Goal: Task Accomplishment & Management: Complete application form

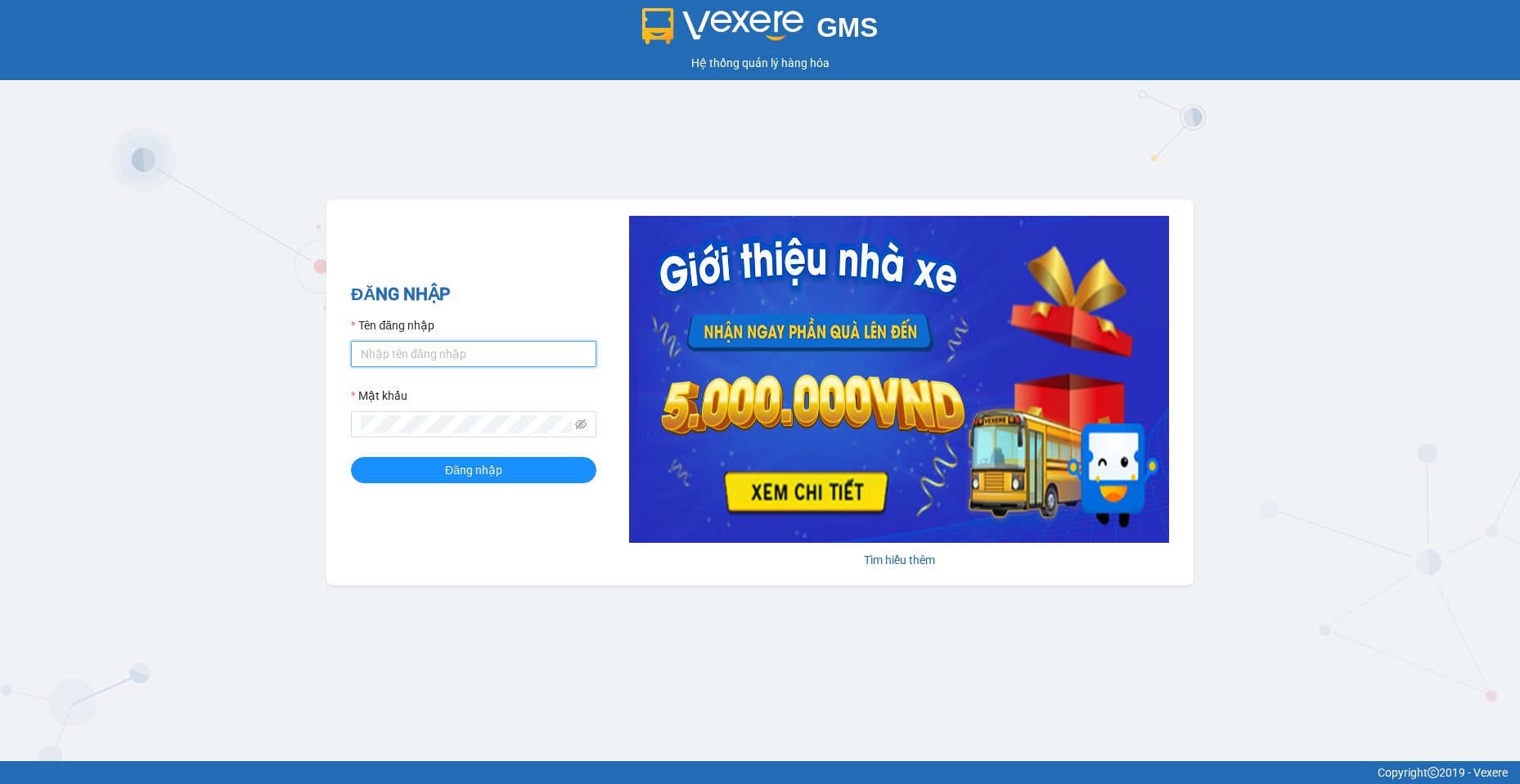
click at [460, 344] on input "Tên đăng nhập" at bounding box center [474, 353] width 246 height 26
type input "baotran.namhailimo"
click at [351, 457] on button "Đăng nhập" at bounding box center [474, 469] width 246 height 26
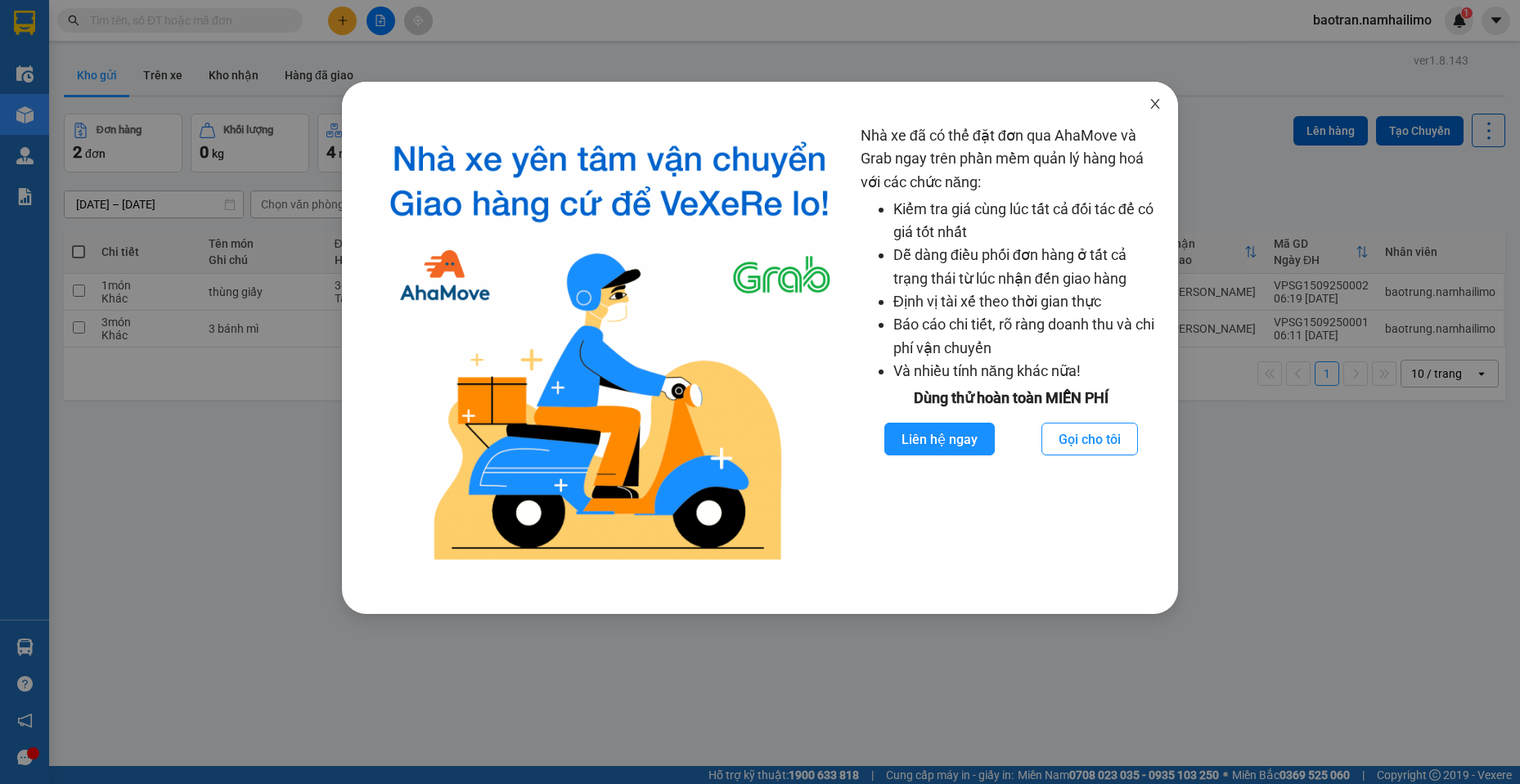
click at [1157, 107] on icon "close" at bounding box center [1155, 104] width 13 height 13
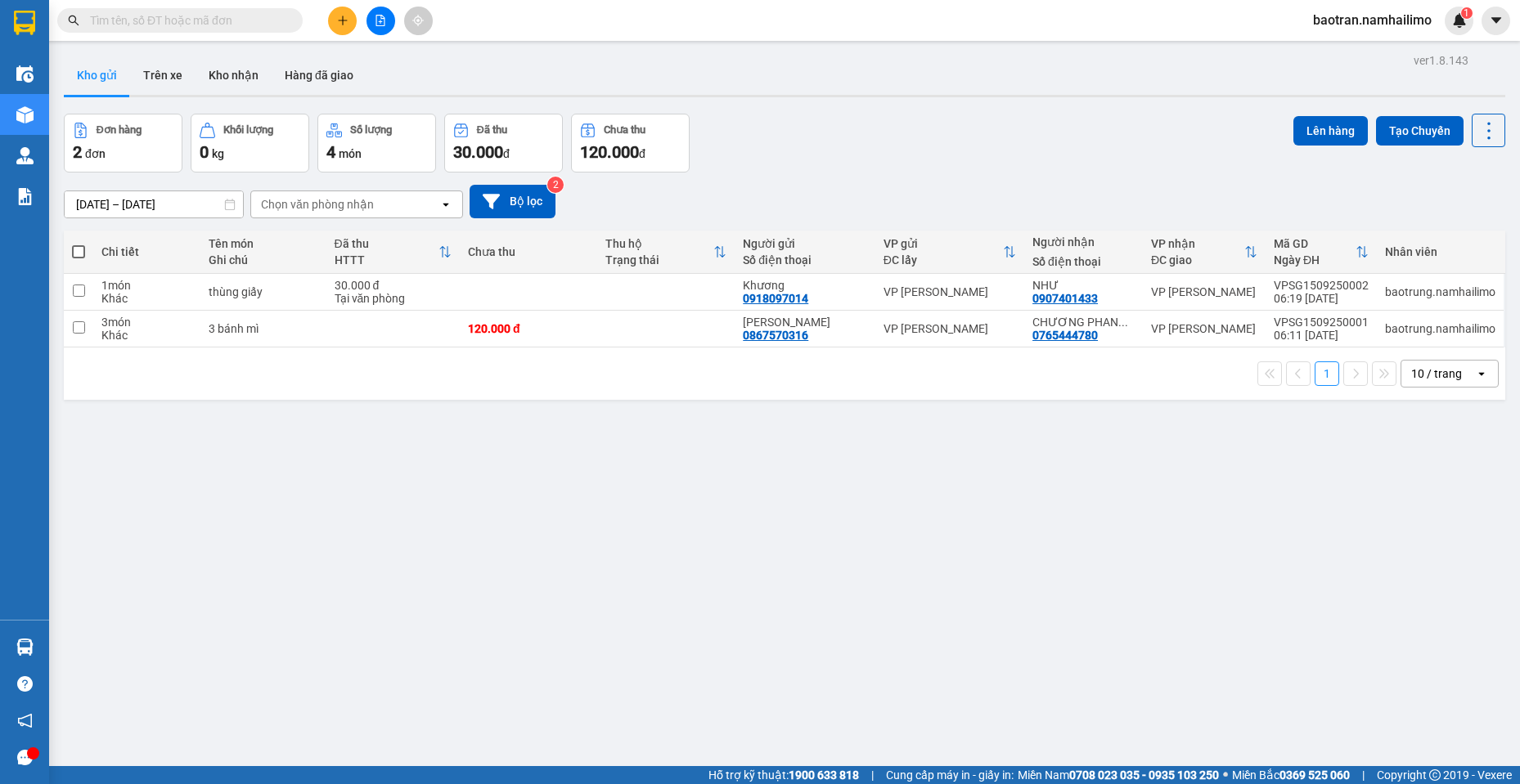
click at [229, 23] on input "text" at bounding box center [186, 20] width 193 height 18
type input "q"
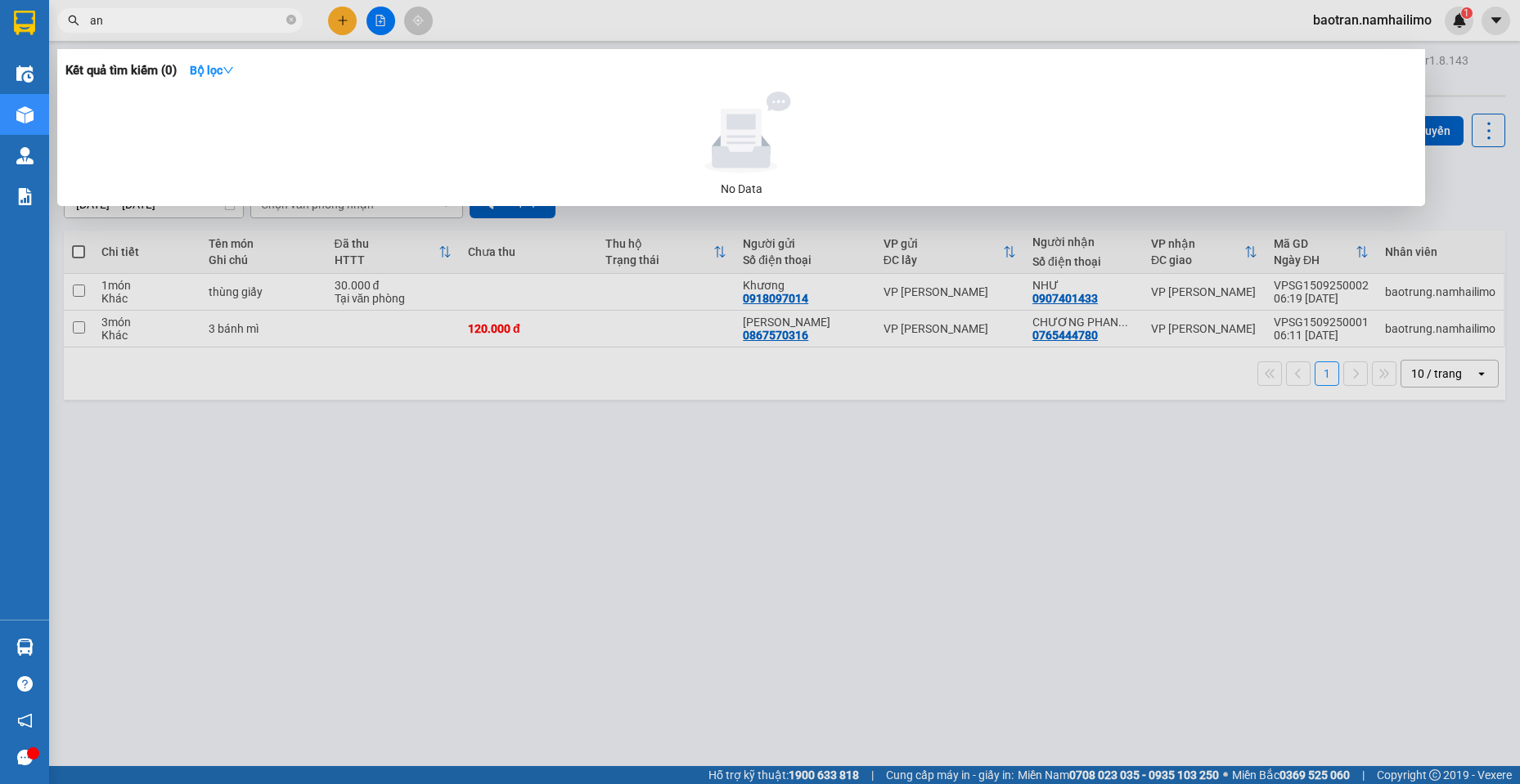
type input "a"
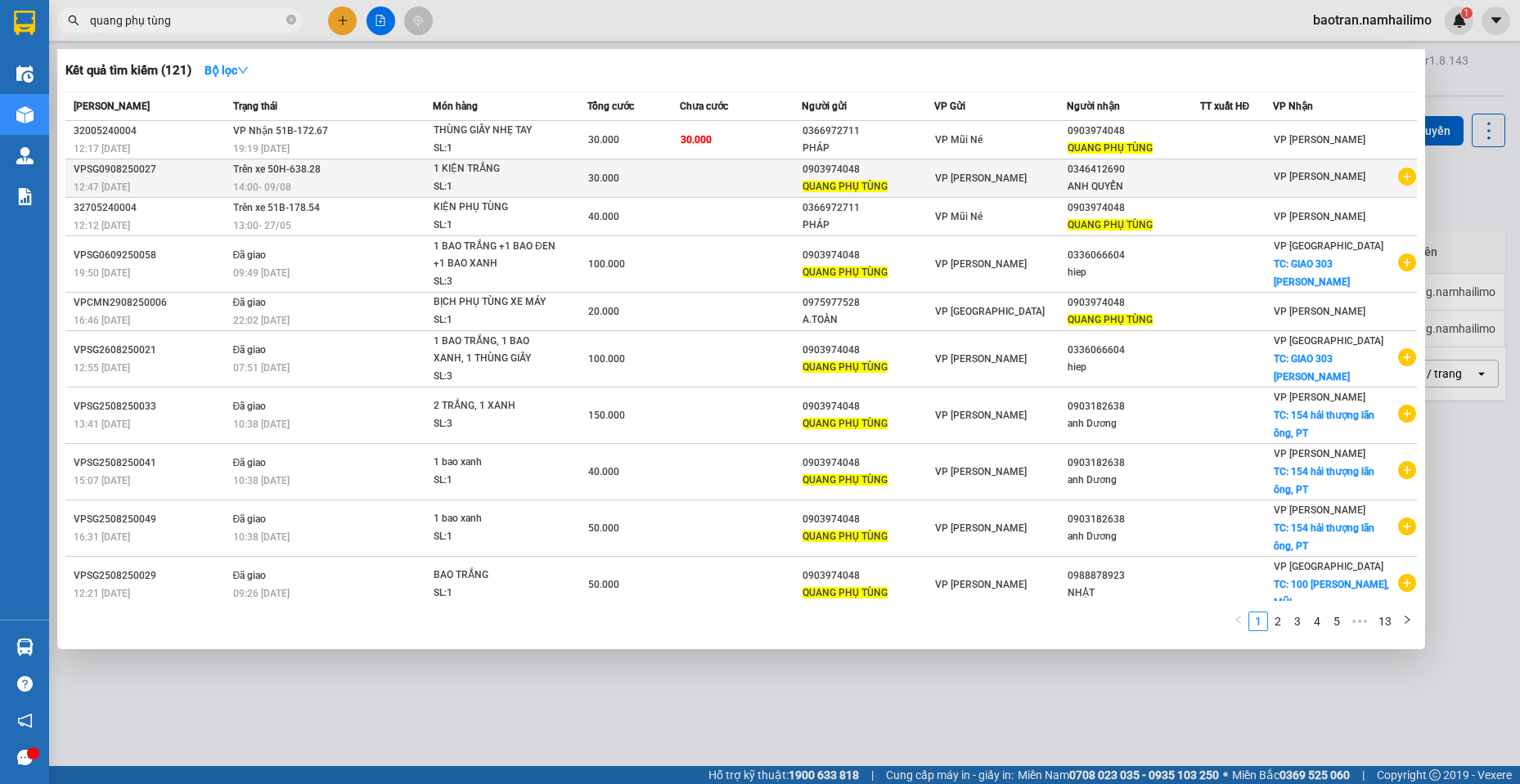
type input "quang phụ tùng"
click at [956, 186] on div "VP [PERSON_NAME]" at bounding box center [1001, 178] width 131 height 18
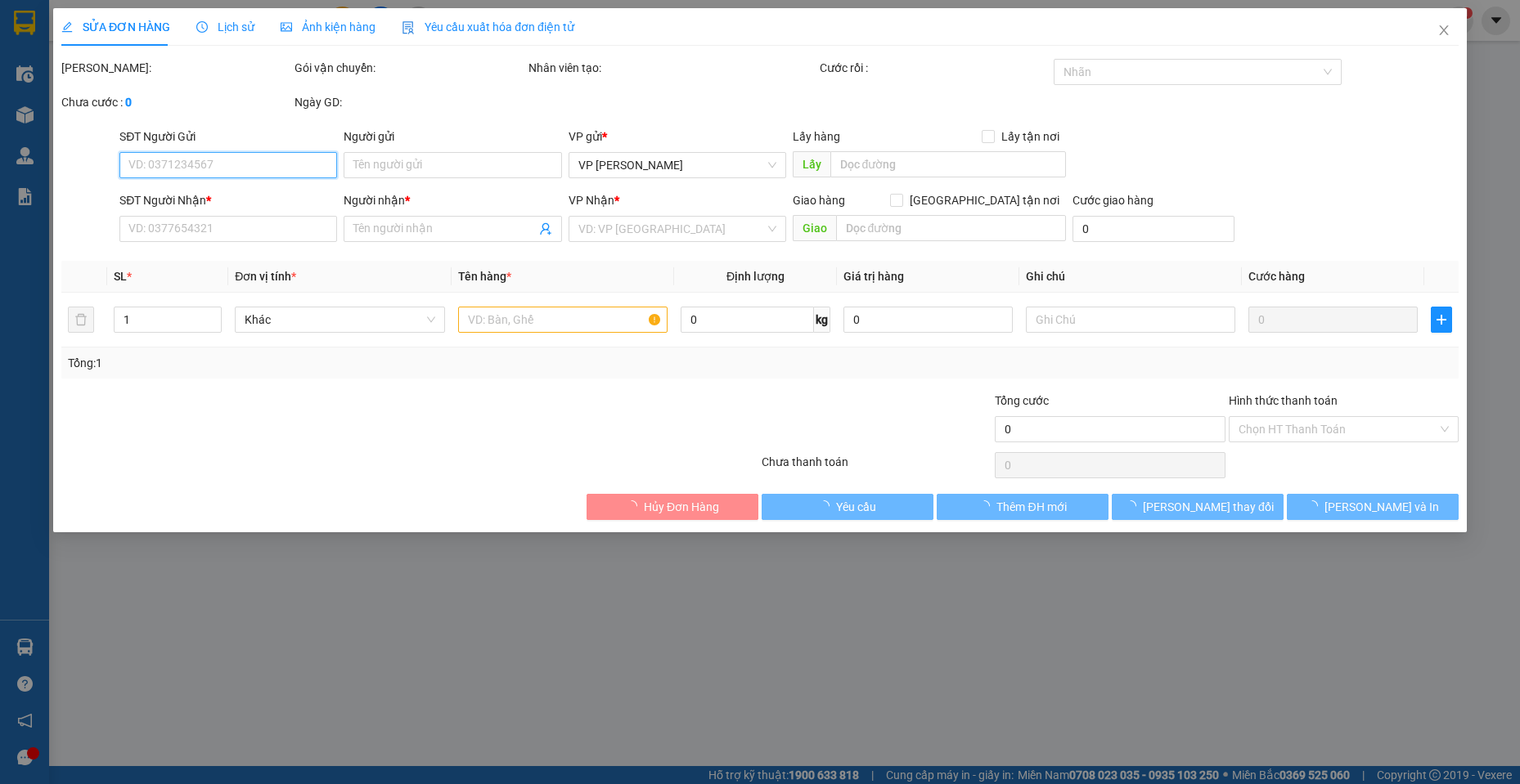
type input "0903974048"
type input "QUANG PHỤ TÙNG"
type input "0346412690"
type input "ANH QUYỂN"
type input "30.000"
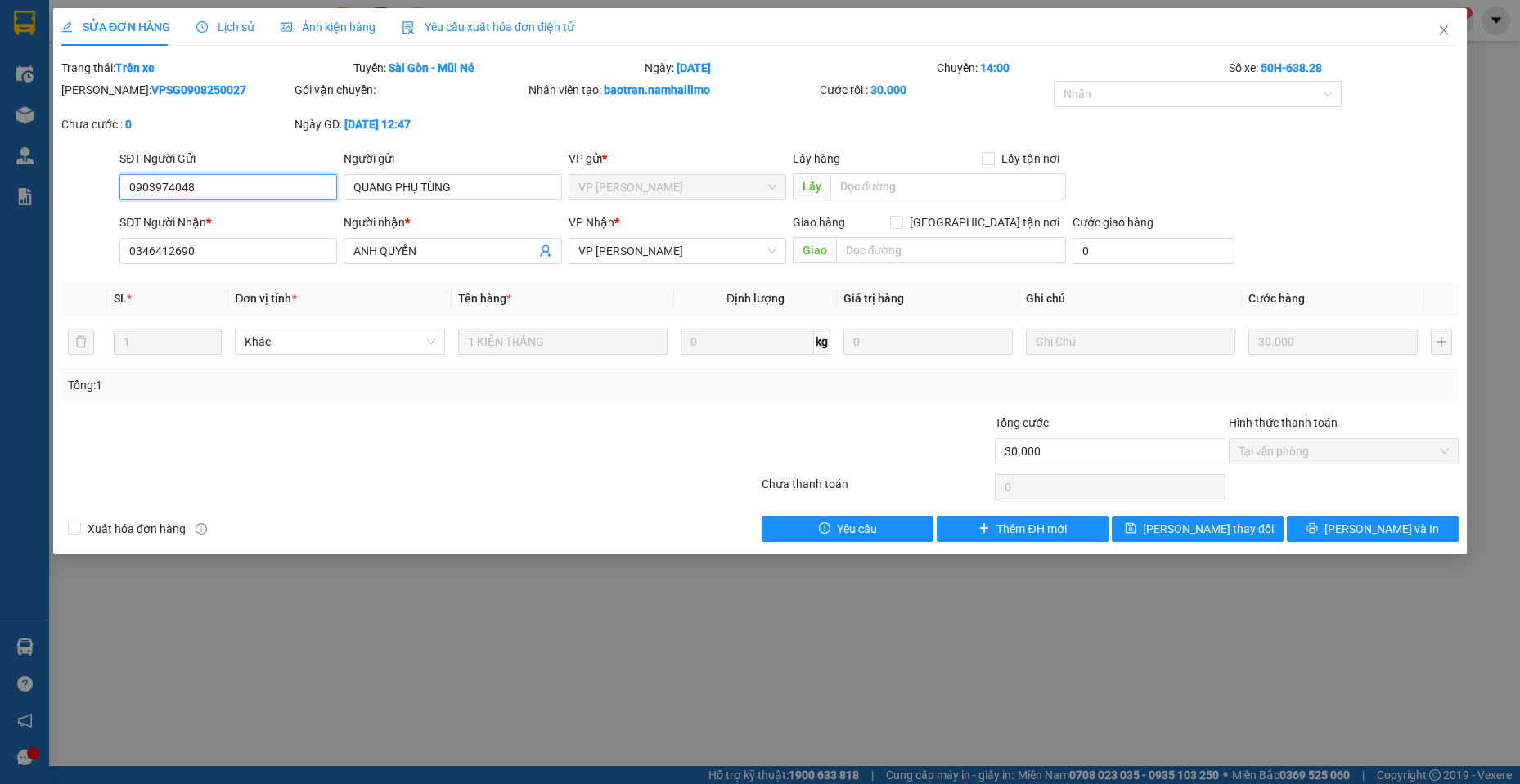
click at [211, 174] on input "0903974048" at bounding box center [228, 186] width 218 height 26
click at [1452, 23] on span "Close" at bounding box center [1444, 32] width 46 height 46
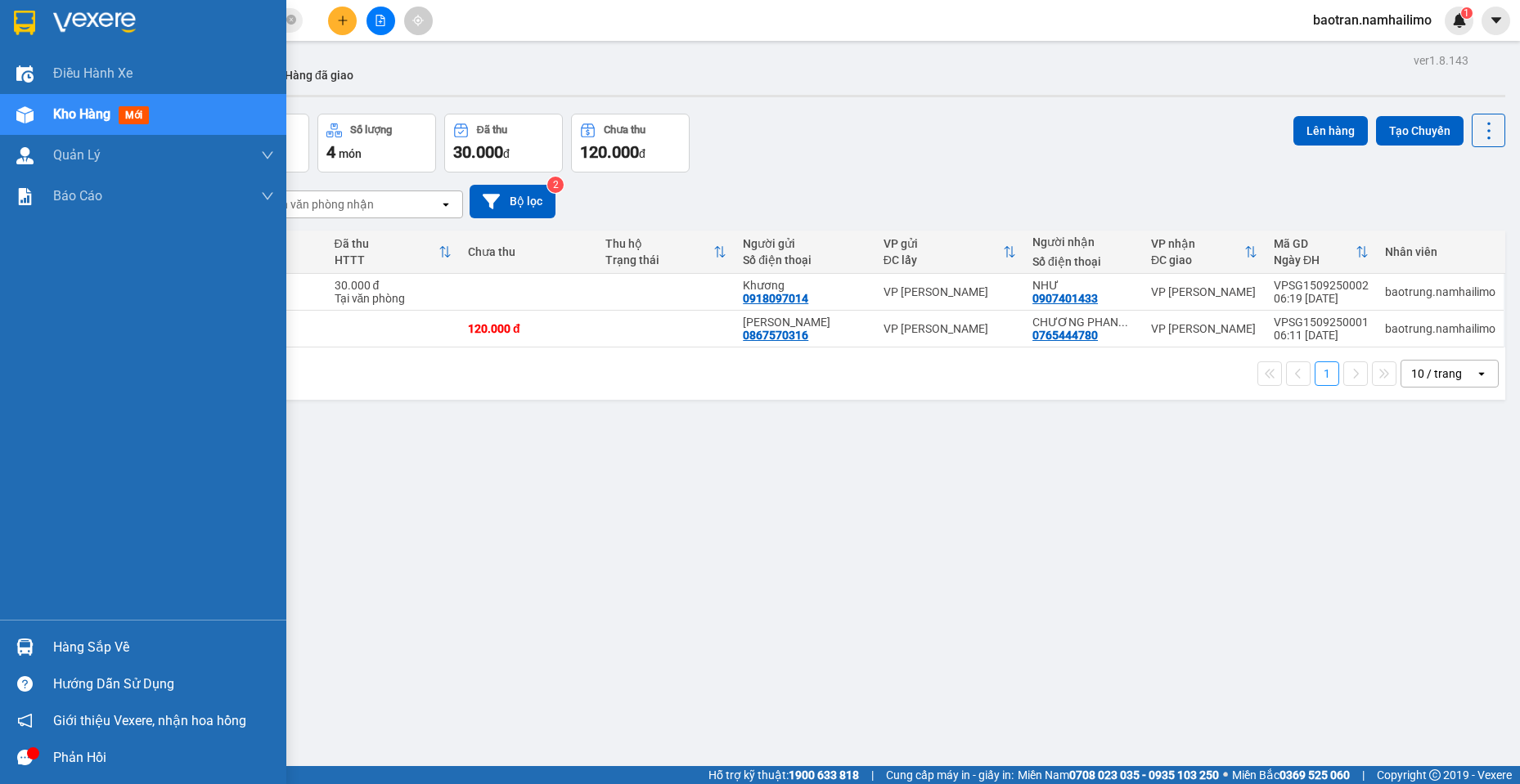
click at [47, 615] on div "Điều hành xe Kho hàng mới Quản [PERSON_NAME] lý chuyến Quản lý khách hàng Quản …" at bounding box center [143, 336] width 286 height 566
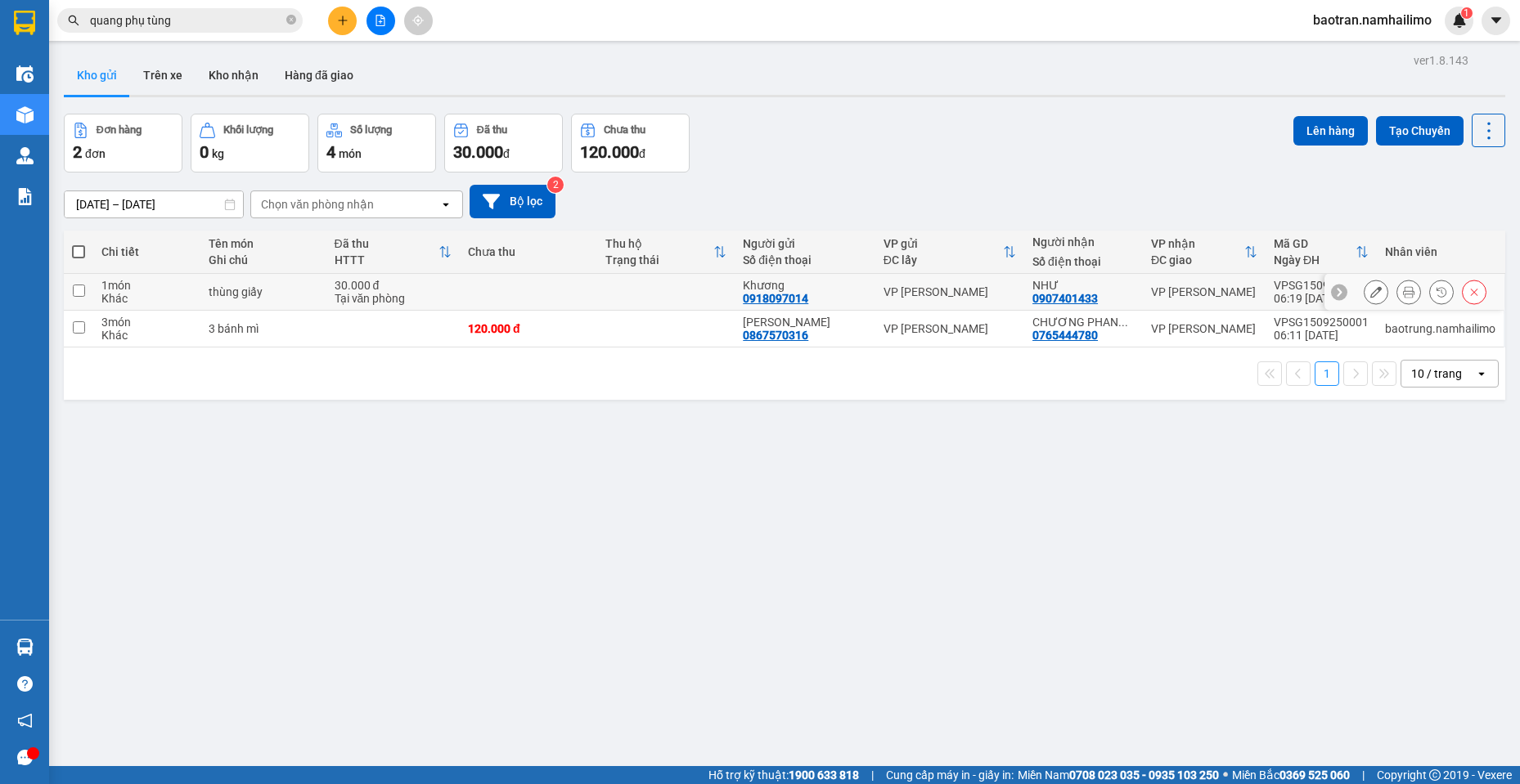
click at [440, 300] on div "Tại văn phòng" at bounding box center [393, 298] width 117 height 13
checkbox input "true"
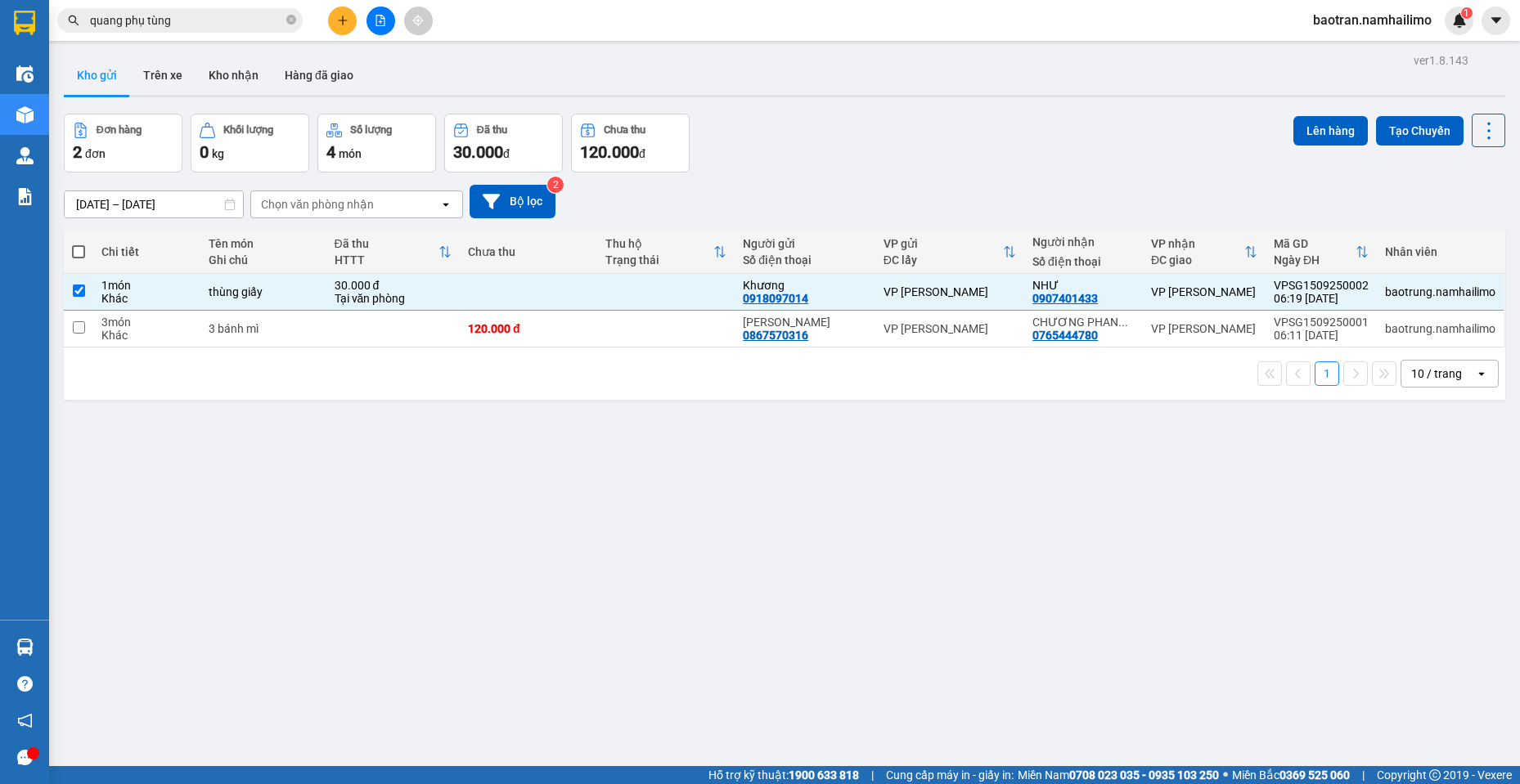
click at [357, 379] on div "1 10 / trang open" at bounding box center [784, 373] width 1429 height 28
click at [394, 331] on td at bounding box center [393, 329] width 133 height 36
checkbox input "true"
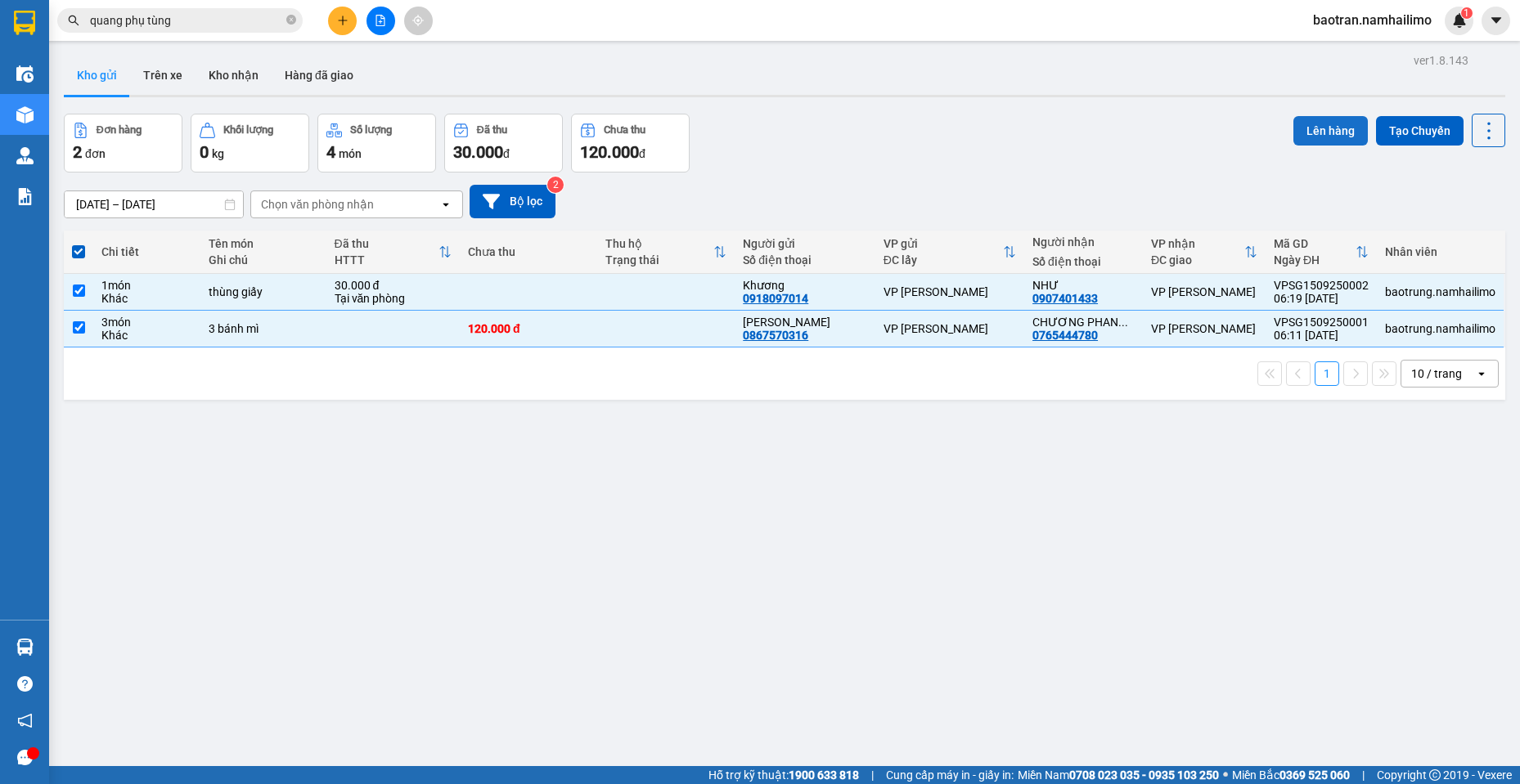
click at [1339, 143] on button "Lên hàng" at bounding box center [1331, 131] width 75 height 30
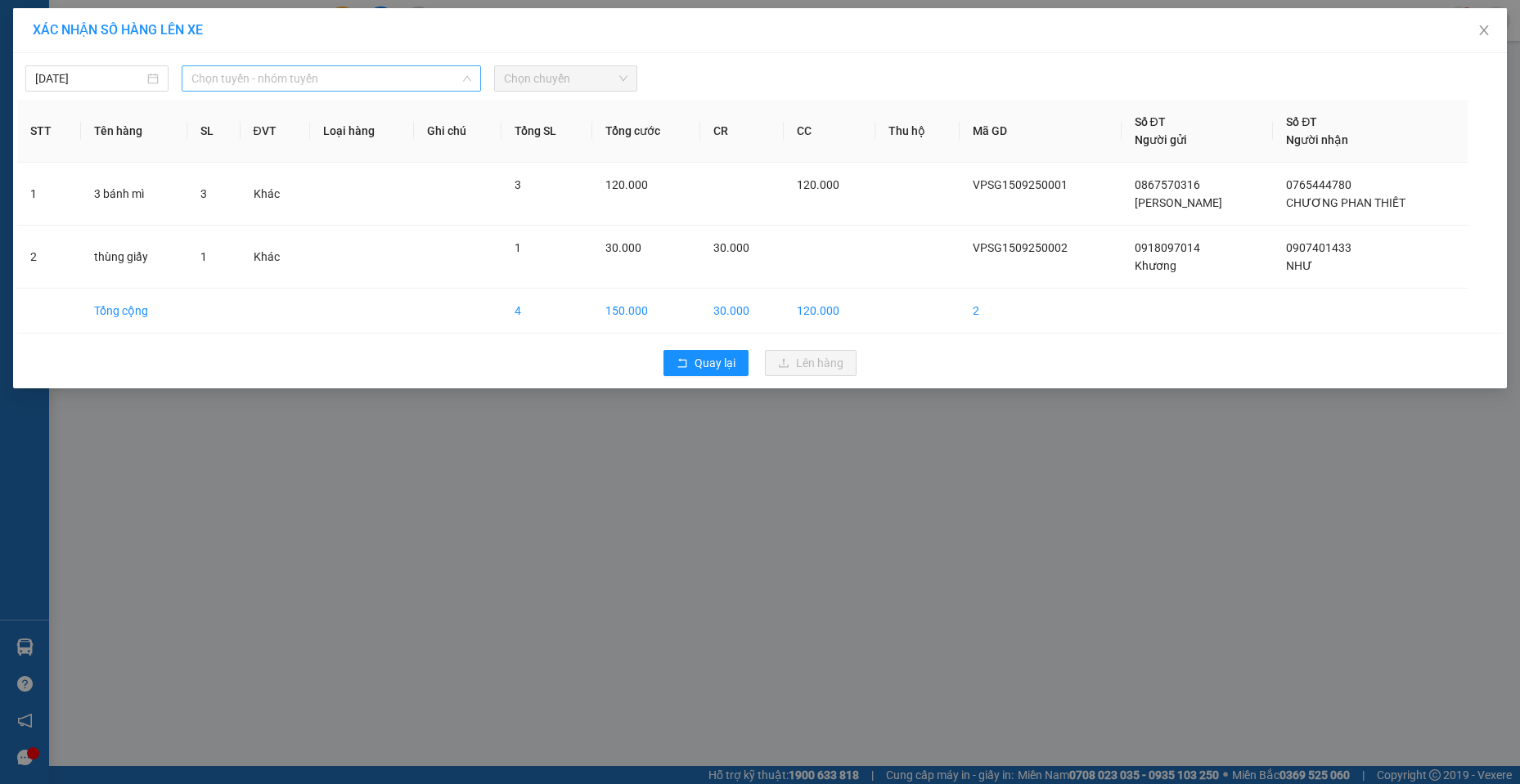
click at [218, 80] on span "Chọn tuyến - nhóm tuyến" at bounding box center [330, 79] width 279 height 25
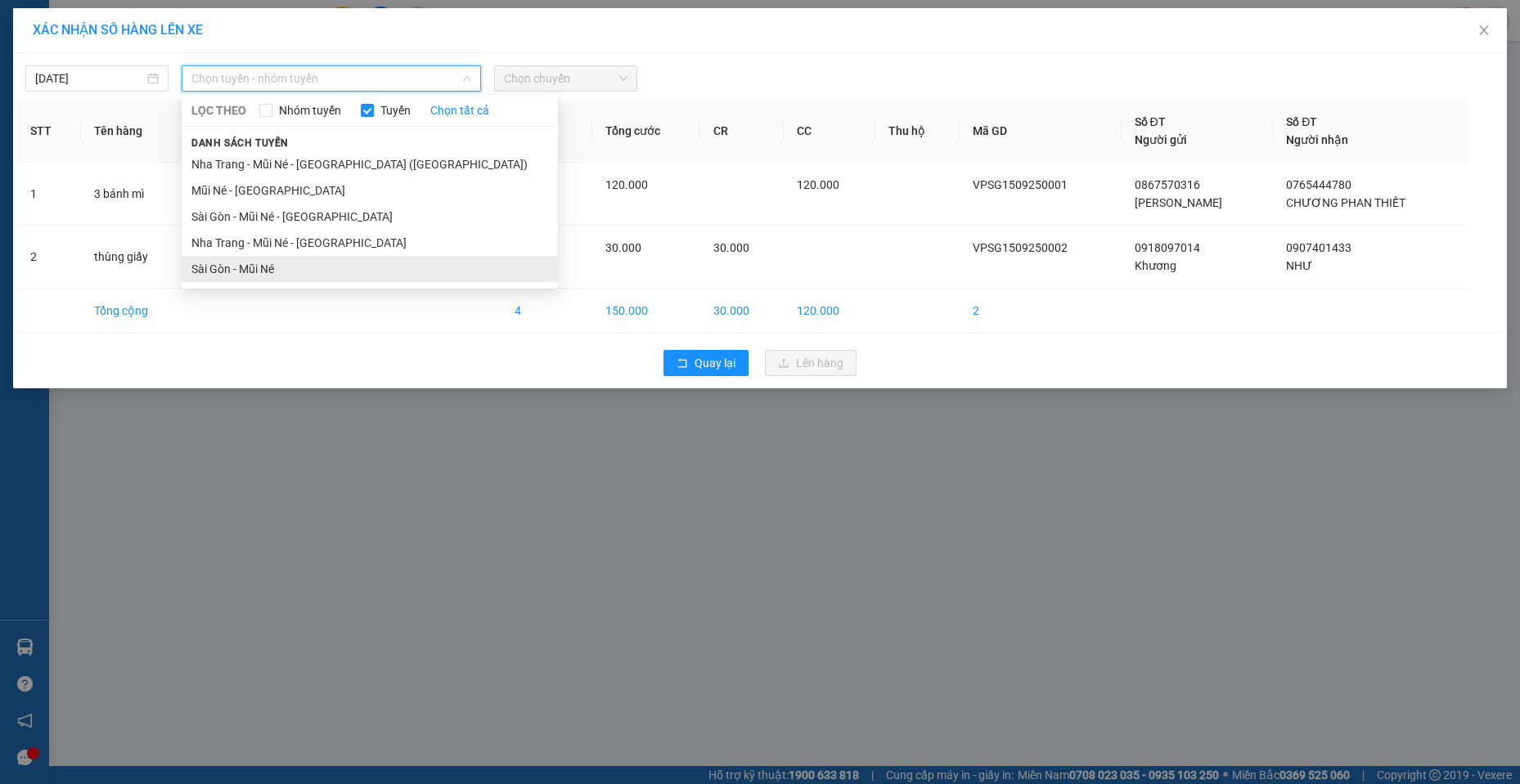
click at [258, 264] on li "Sài Gòn - Mũi Né" at bounding box center [370, 269] width 376 height 26
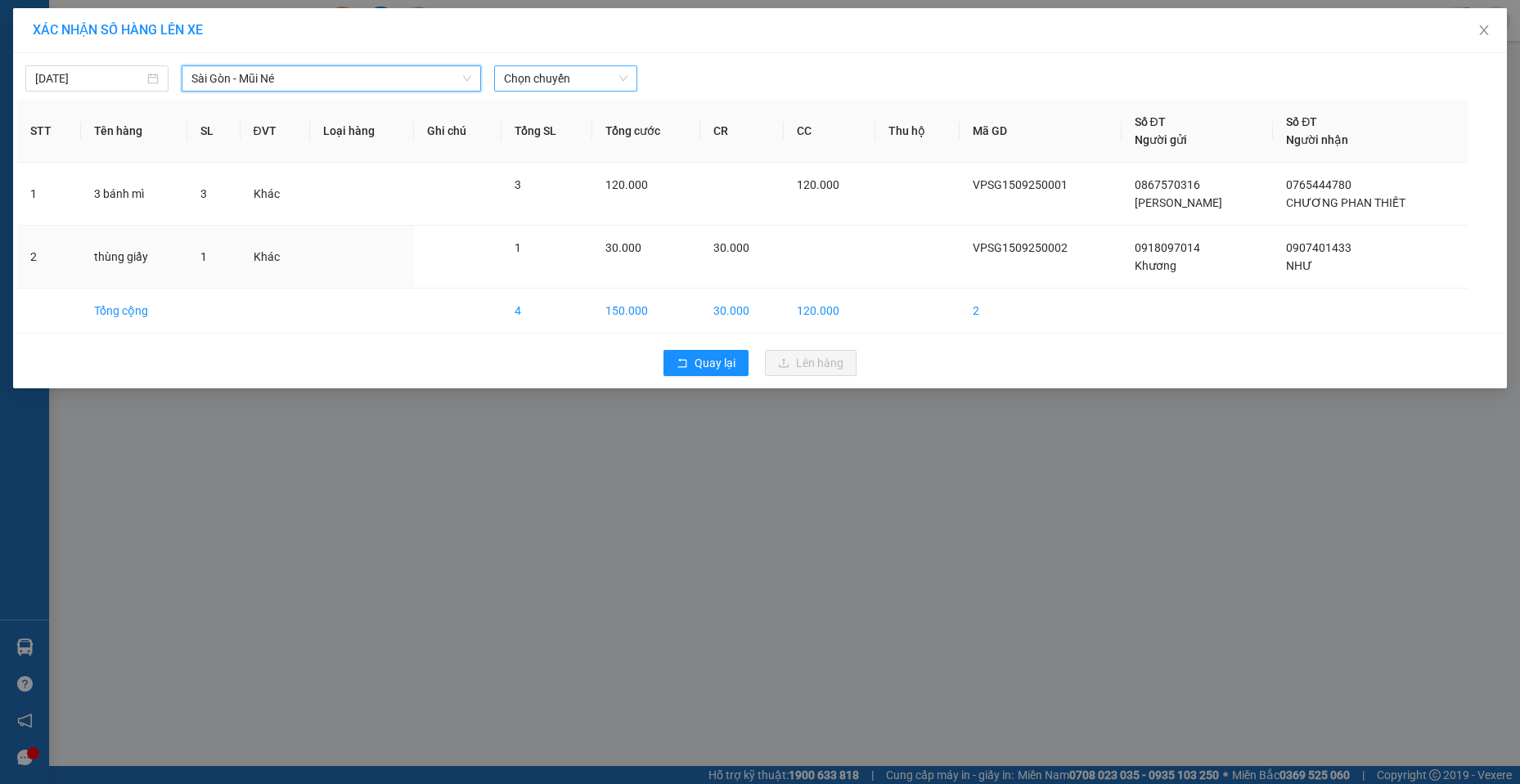
click at [594, 69] on span "Chọn chuyến" at bounding box center [566, 79] width 124 height 25
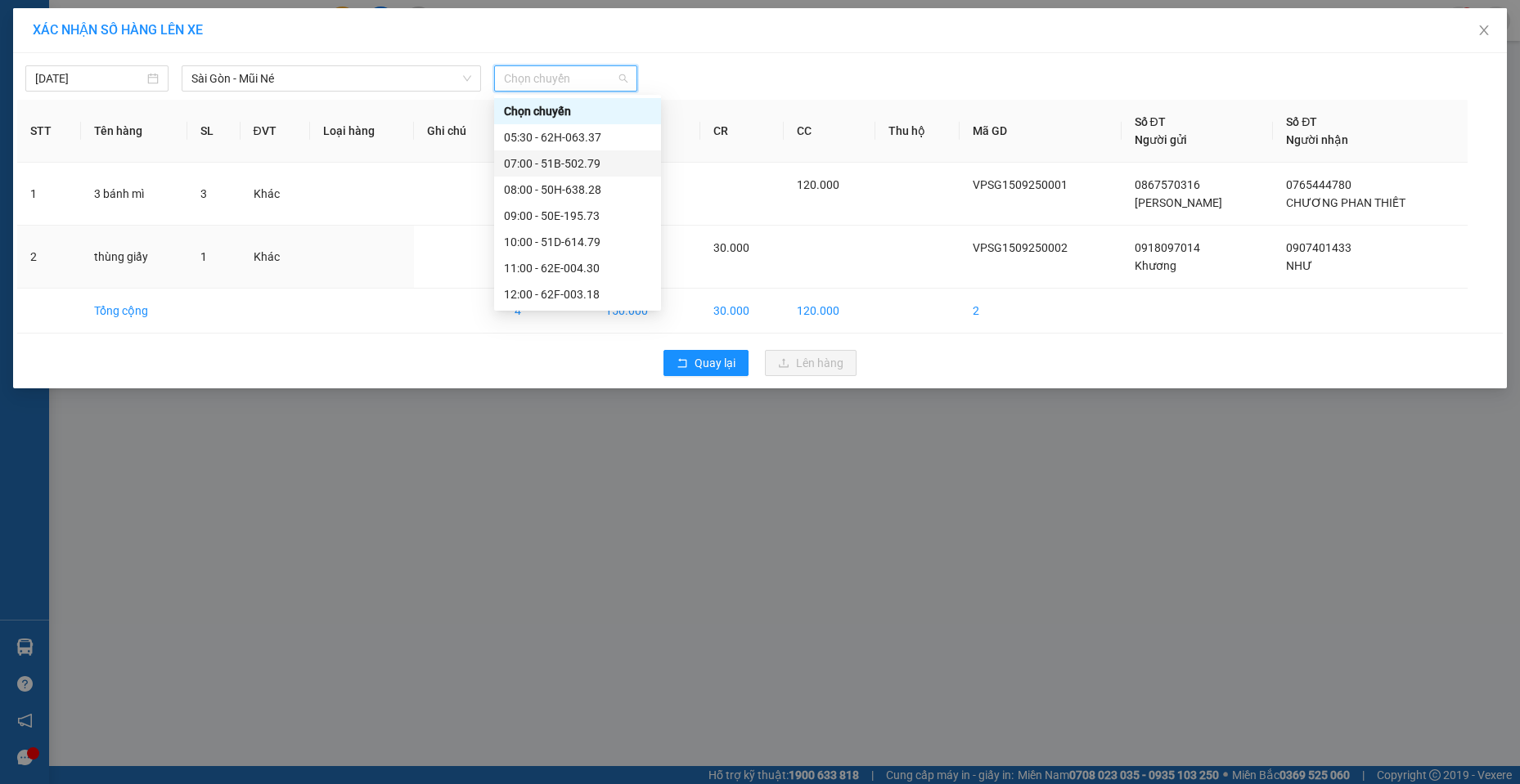
click at [583, 156] on div "07:00 - 51B-502.79" at bounding box center [577, 163] width 147 height 18
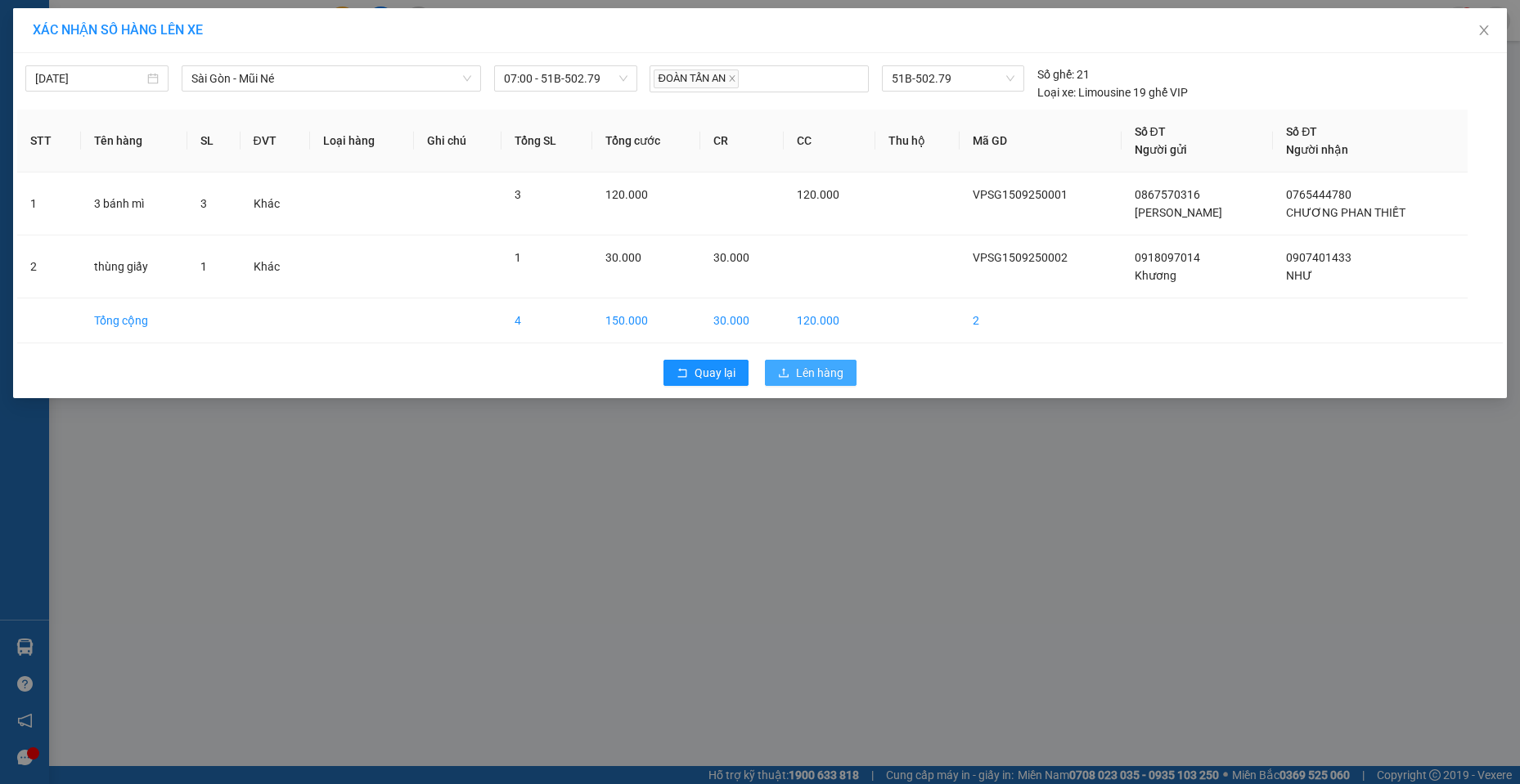
click at [817, 373] on span "Lên hàng" at bounding box center [819, 372] width 47 height 18
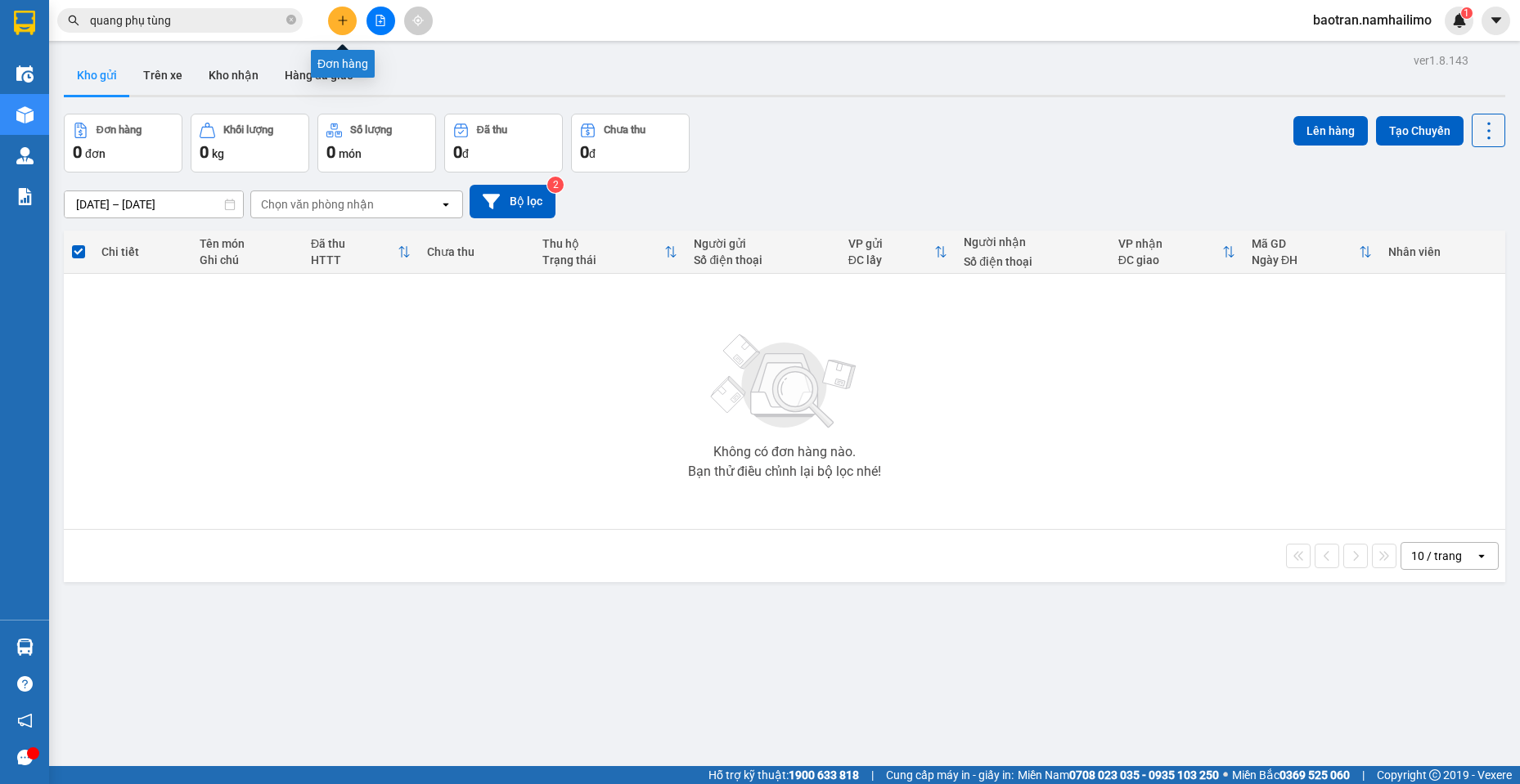
click at [351, 11] on button at bounding box center [343, 21] width 29 height 29
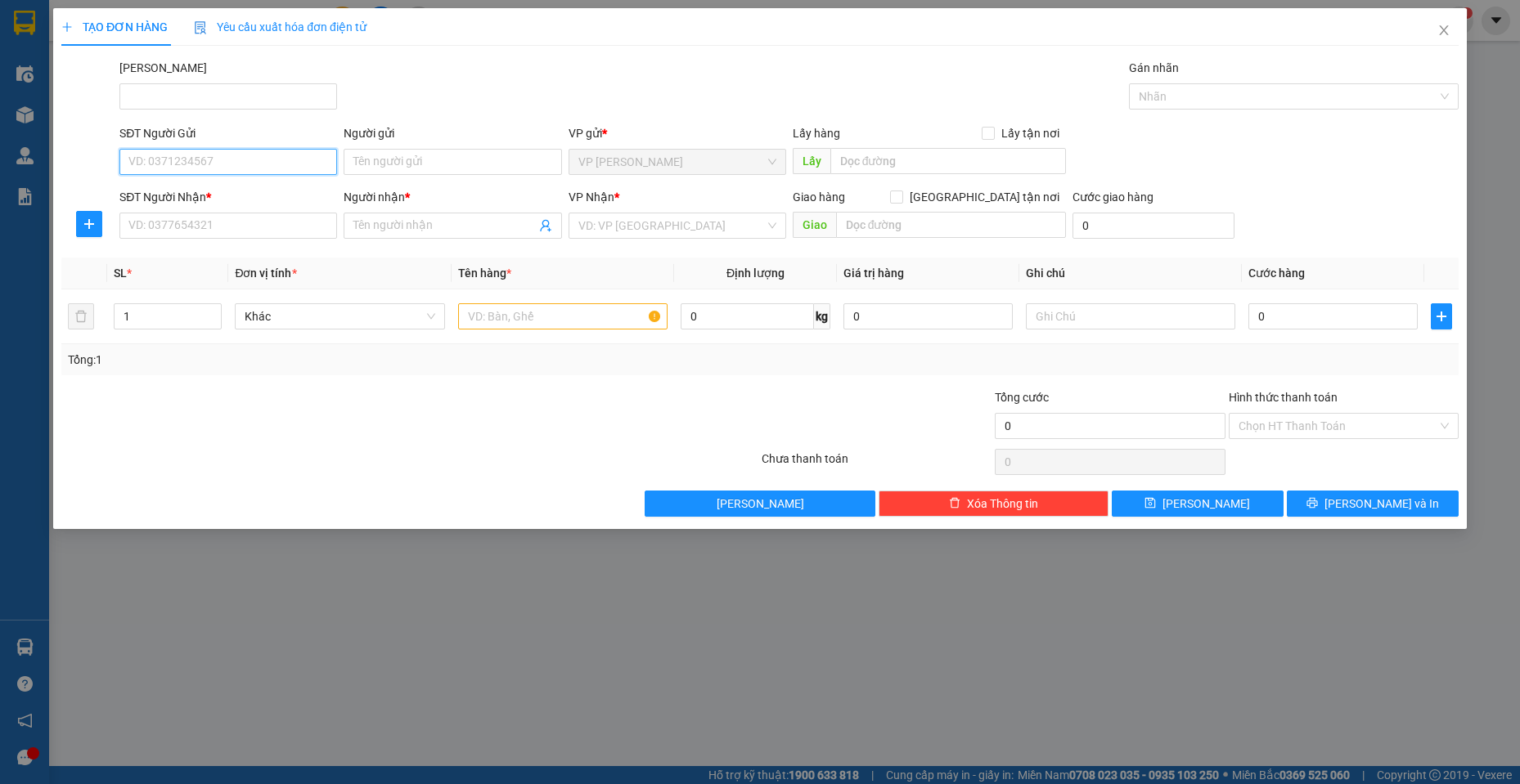
click at [246, 157] on input "SĐT Người Gửi" at bounding box center [228, 161] width 218 height 26
click at [243, 244] on div "0902410032 - ANH HIẾU" at bounding box center [229, 247] width 198 height 18
type input "0902410032"
type input "ANH HIẾU"
type input "0917486430"
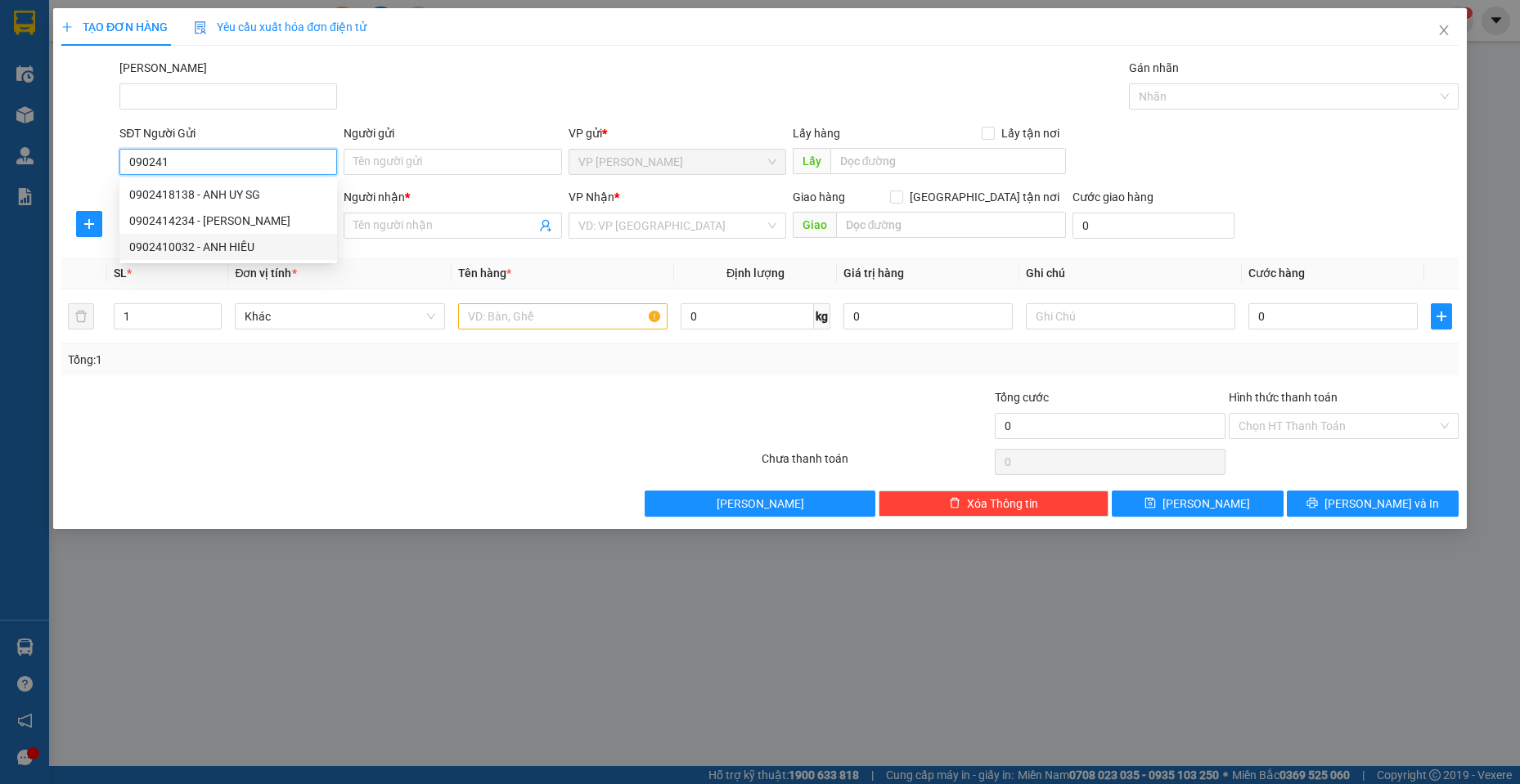
type input "CÔ HƯỜNG"
type input "30.000"
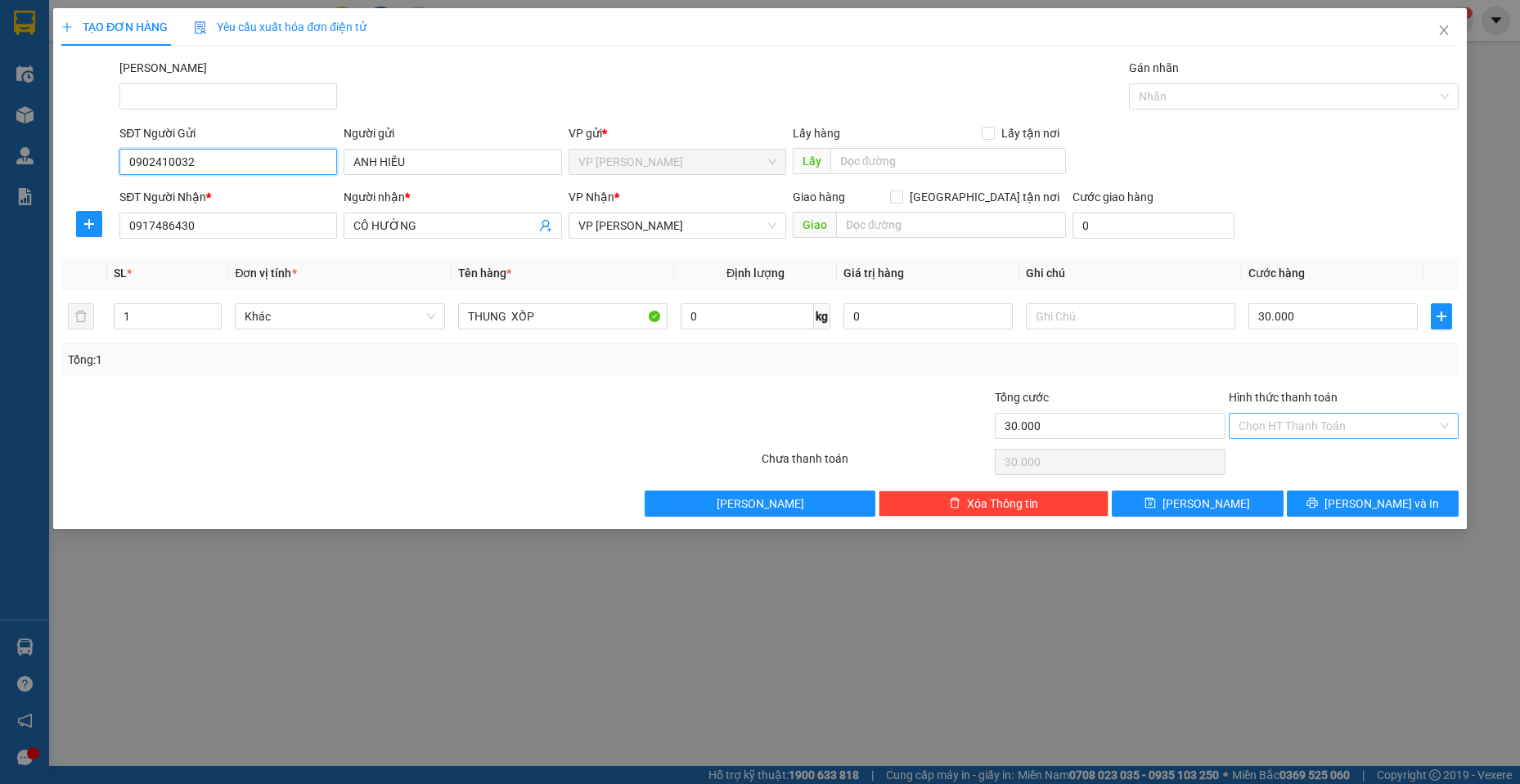
type input "0902410032"
click at [1343, 428] on input "Hình thức thanh toán" at bounding box center [1338, 426] width 199 height 25
click at [1309, 454] on div "Tại văn phòng" at bounding box center [1343, 459] width 210 height 18
type input "0"
click at [1342, 505] on button "[PERSON_NAME] và In" at bounding box center [1372, 503] width 172 height 26
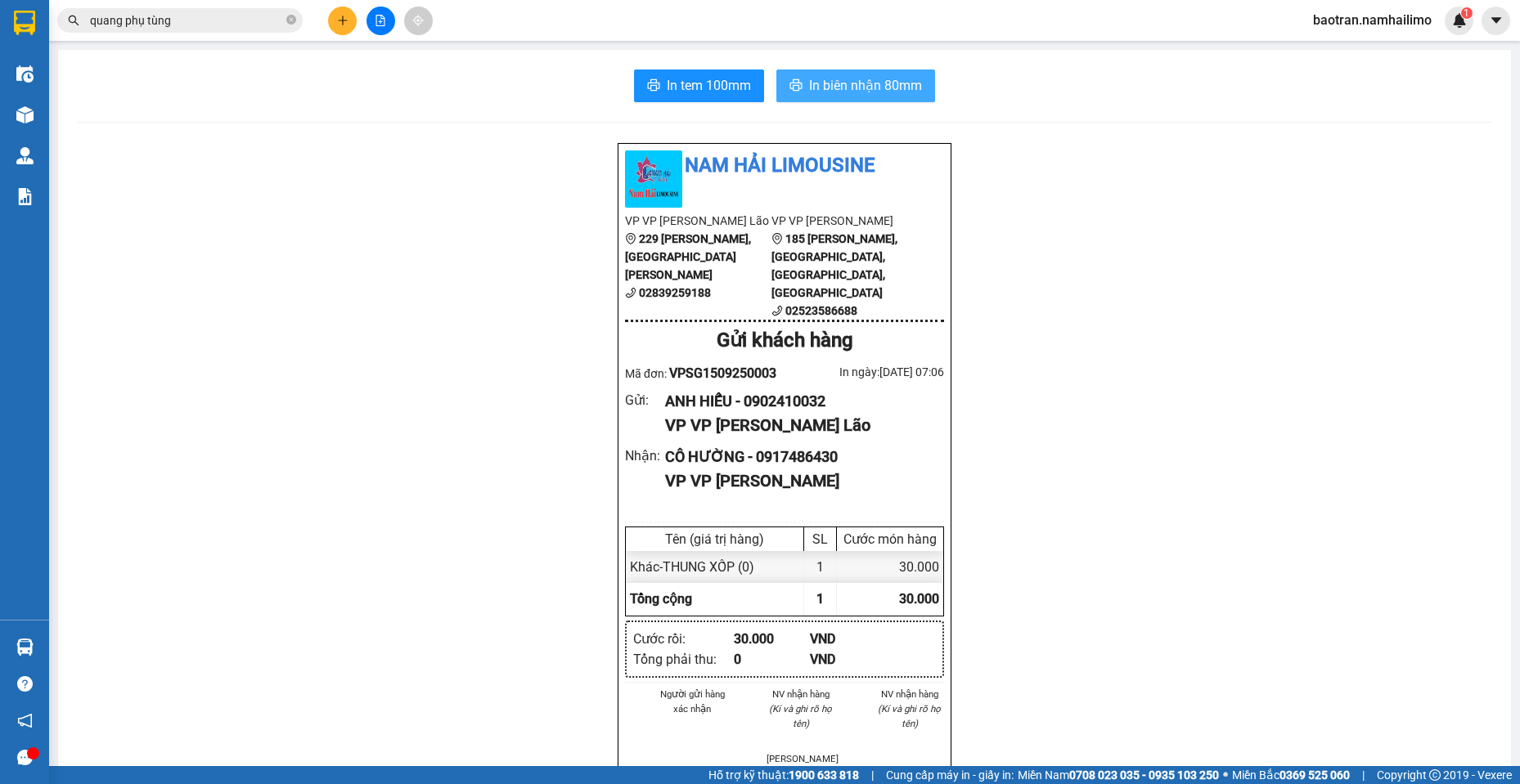
click at [903, 85] on span "In biên nhận 80mm" at bounding box center [866, 84] width 113 height 20
drag, startPoint x: 1234, startPoint y: 610, endPoint x: 203, endPoint y: 19, distance: 1188.4
click at [203, 19] on input "quang phụ tùng" at bounding box center [186, 20] width 193 height 18
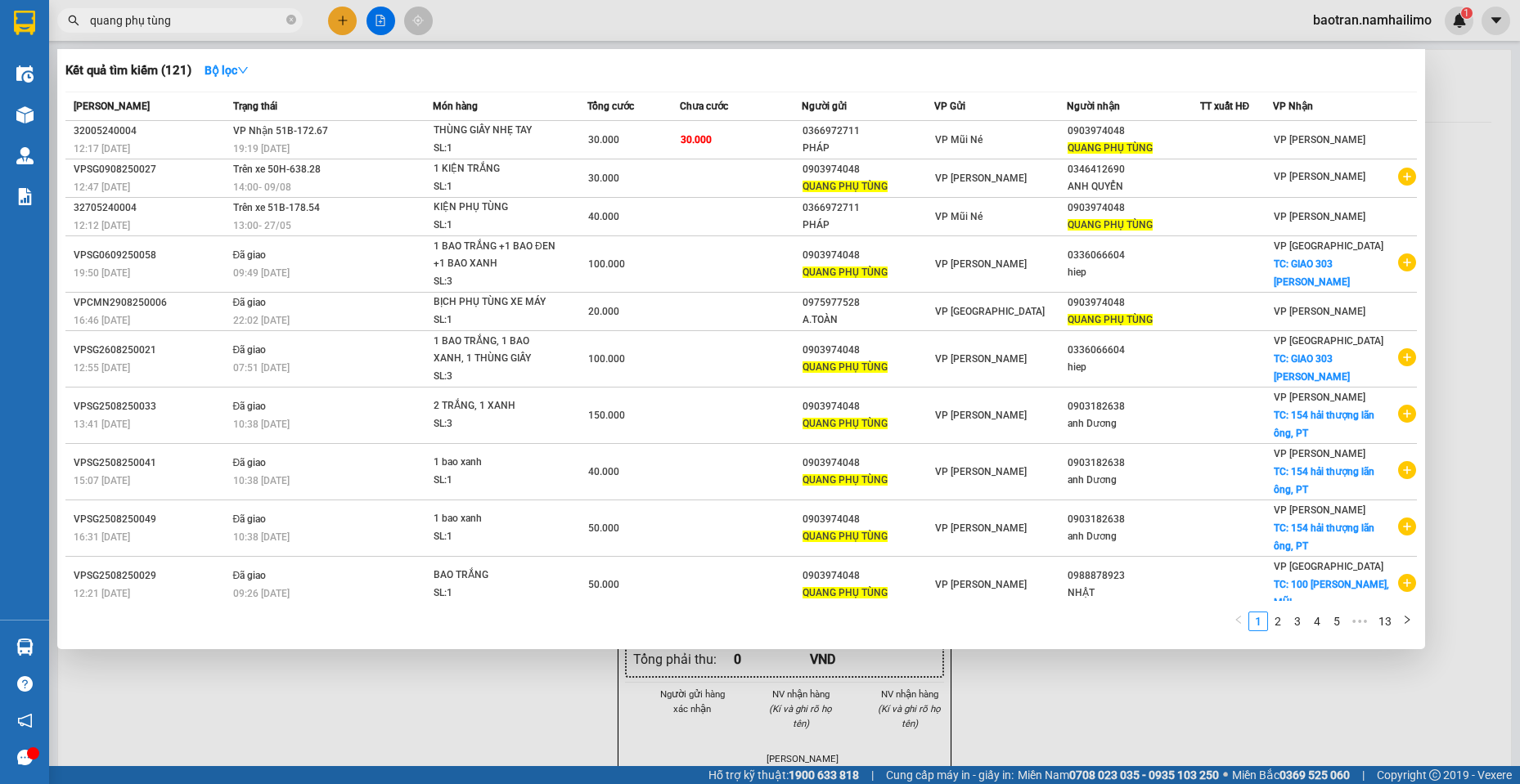
click at [203, 19] on input "quang phụ tùng" at bounding box center [186, 20] width 193 height 18
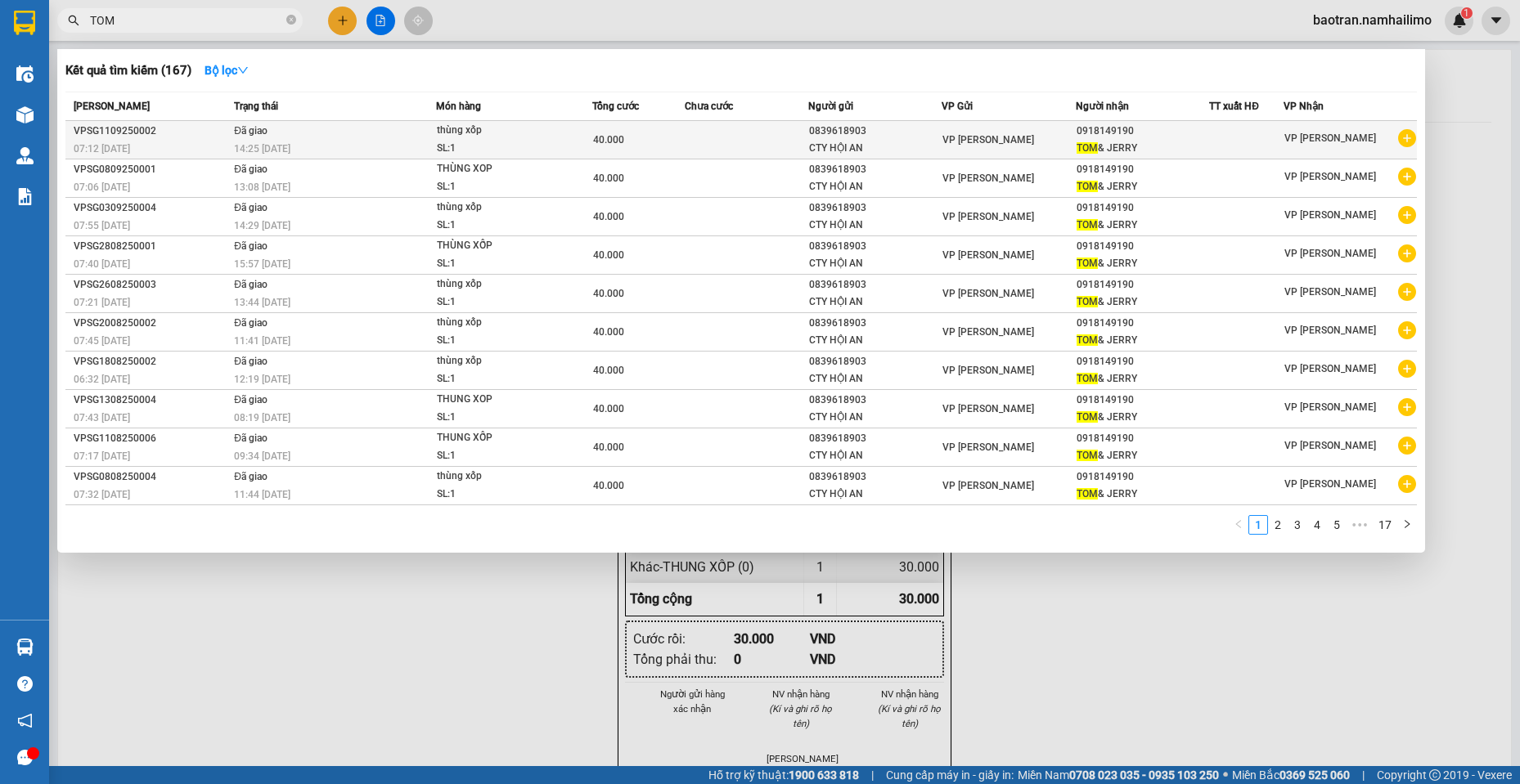
type input "TOM"
click at [1413, 133] on icon "plus-circle" at bounding box center [1407, 138] width 18 height 18
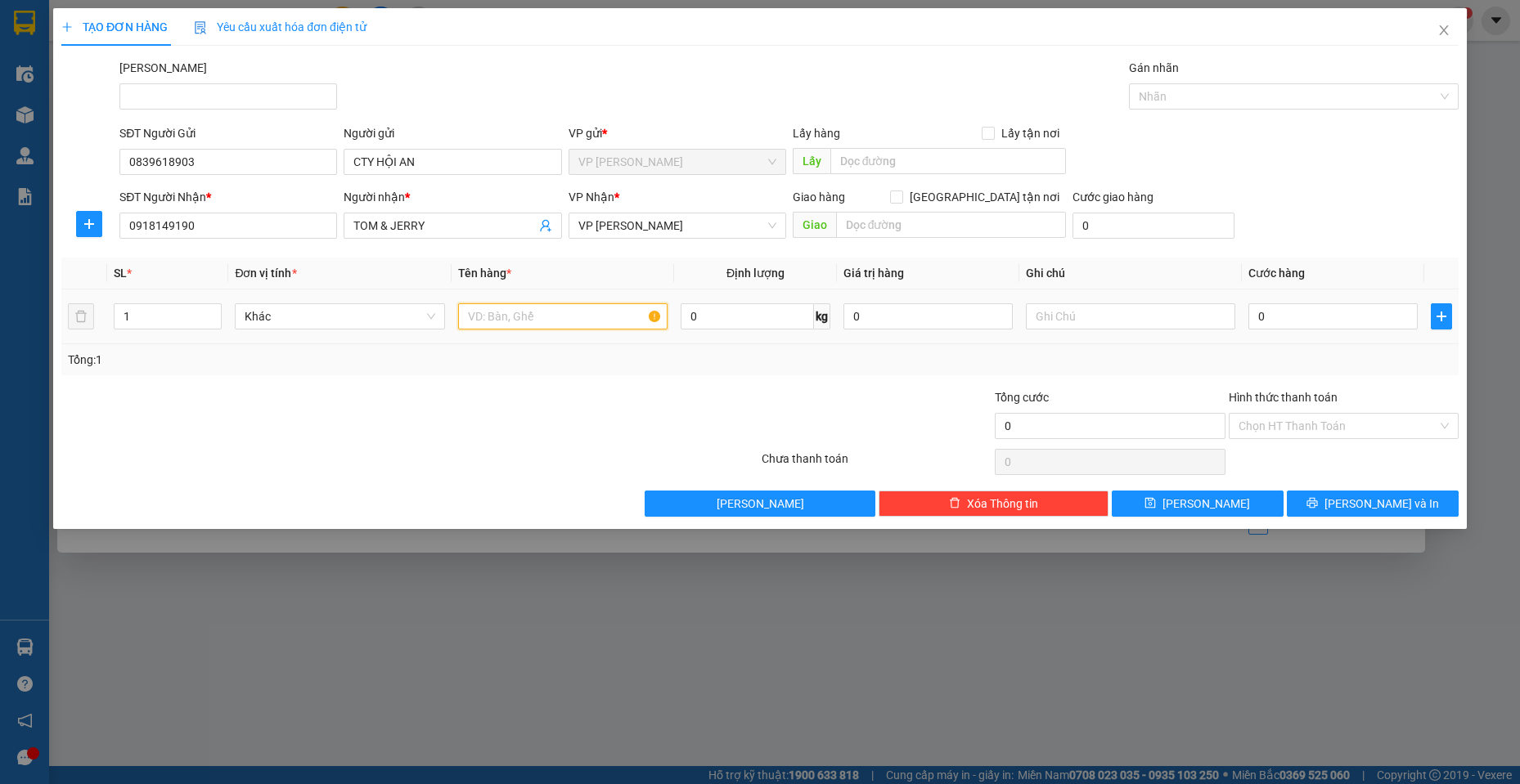
drag, startPoint x: 489, startPoint y: 303, endPoint x: 500, endPoint y: 304, distance: 11.0
click at [495, 304] on input "text" at bounding box center [563, 316] width 210 height 26
type input "1 THUNG XOP"
click at [1352, 325] on input "0" at bounding box center [1333, 316] width 169 height 26
type input "4"
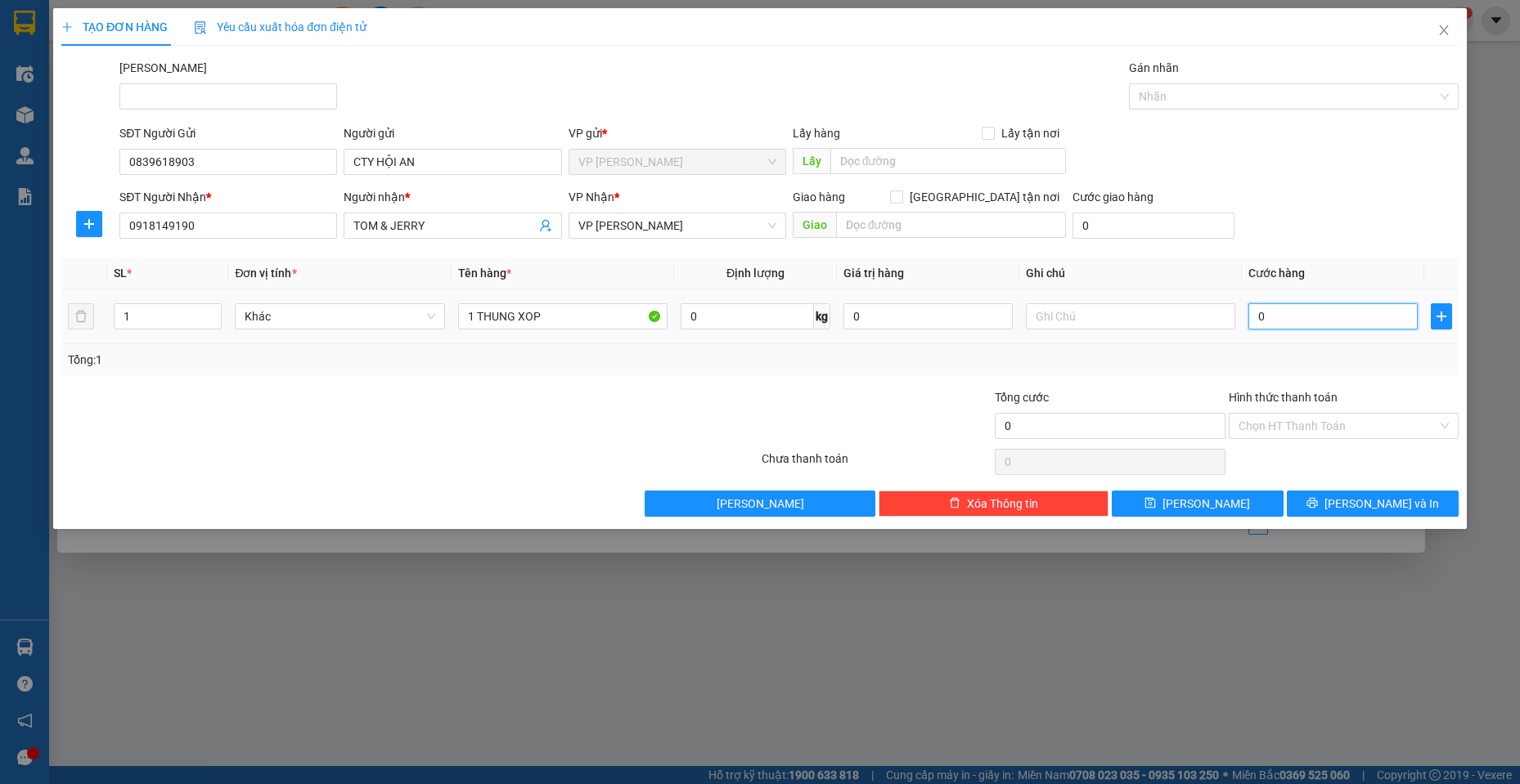
type input "4"
type input "40"
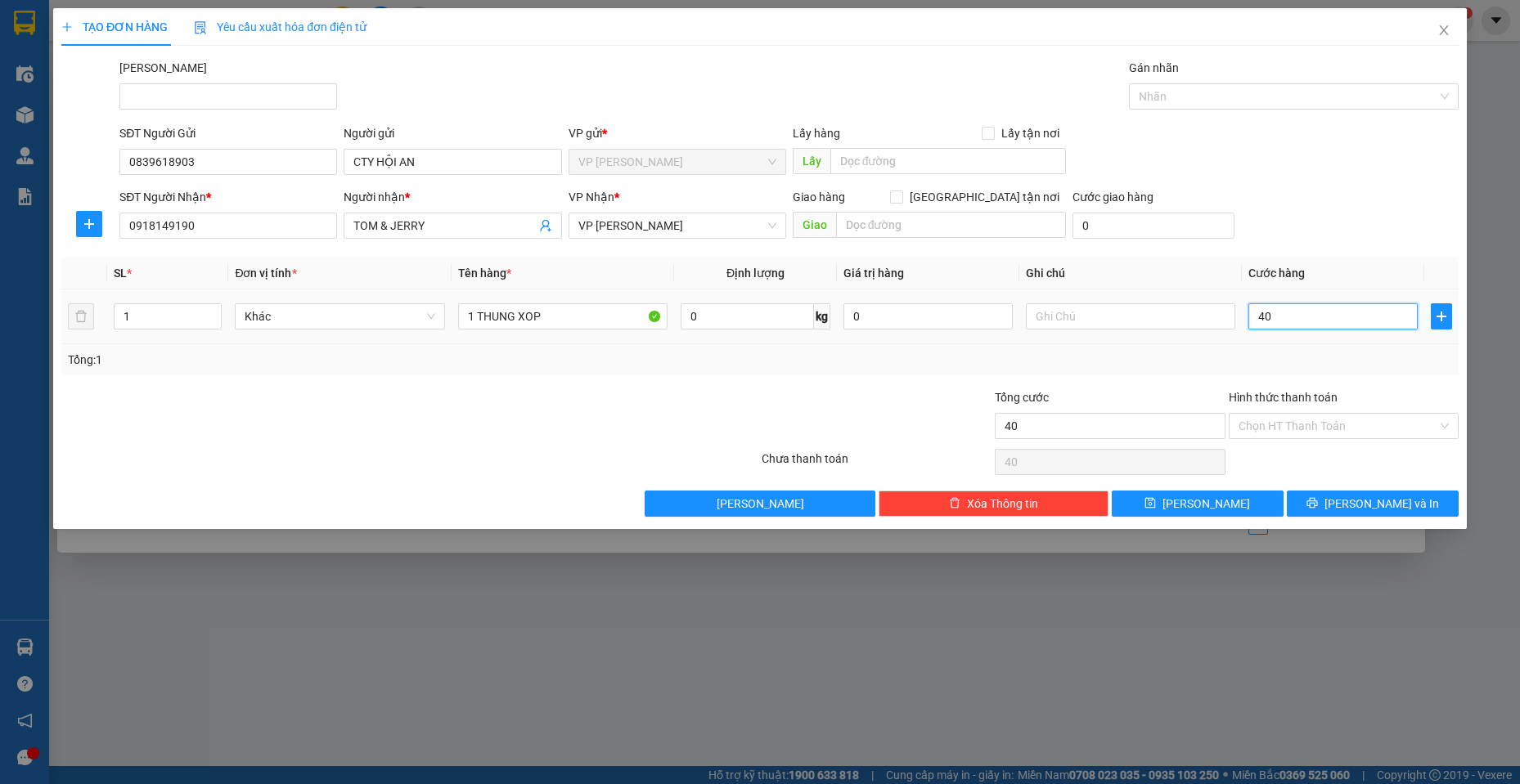
type input "400"
type input "4.000"
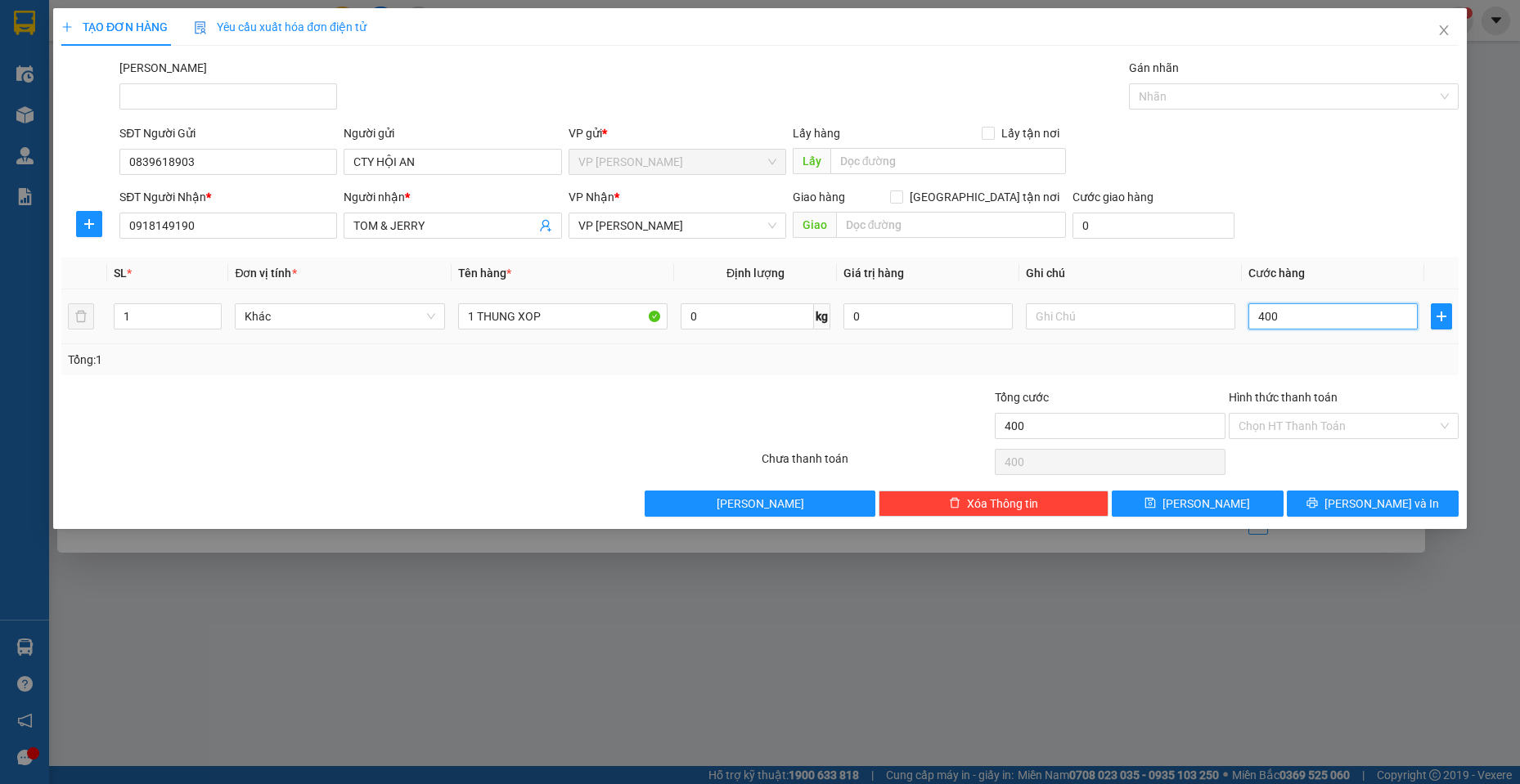
type input "4.000"
type input "40.000"
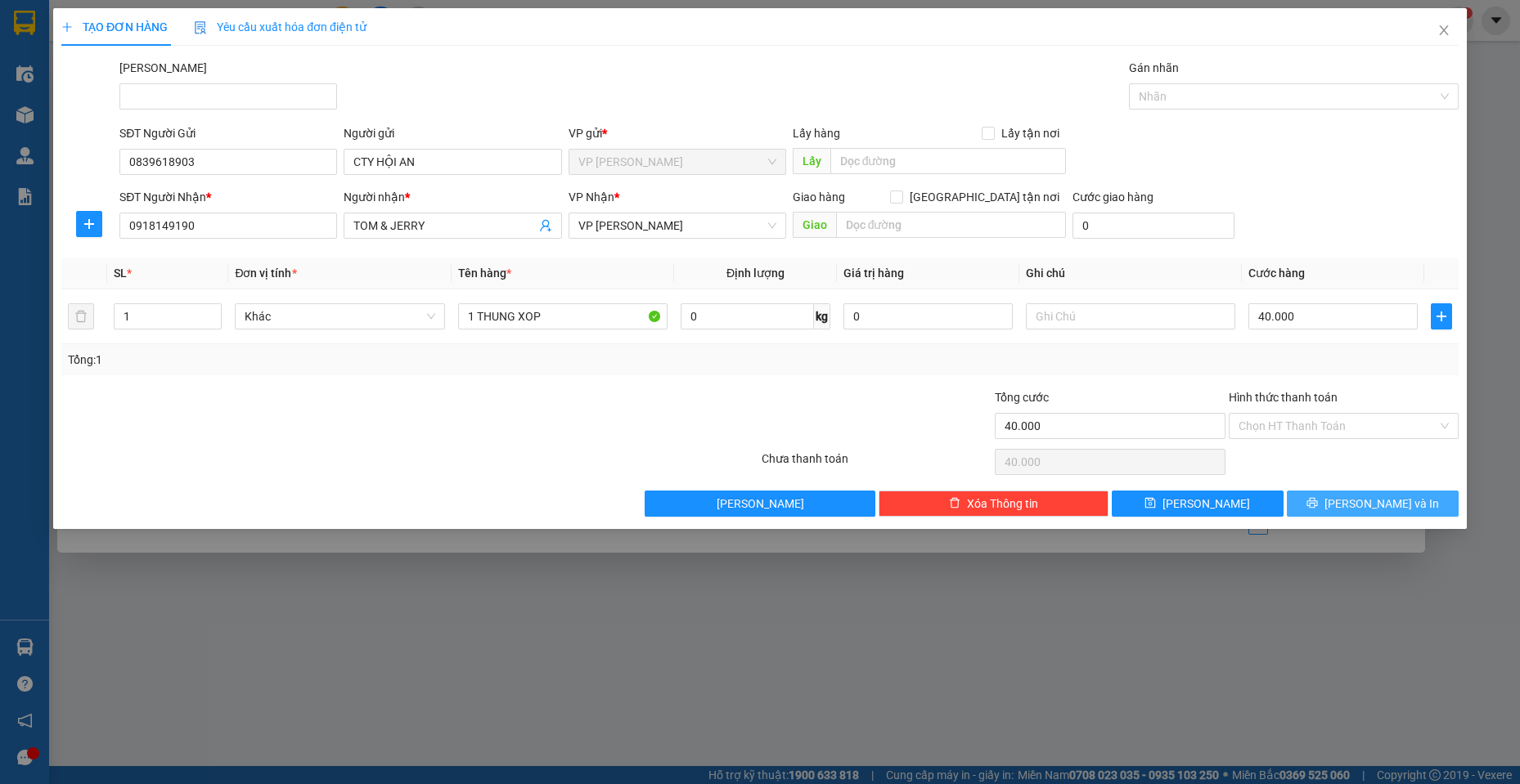
click at [1363, 494] on span "[PERSON_NAME] và In" at bounding box center [1381, 503] width 114 height 18
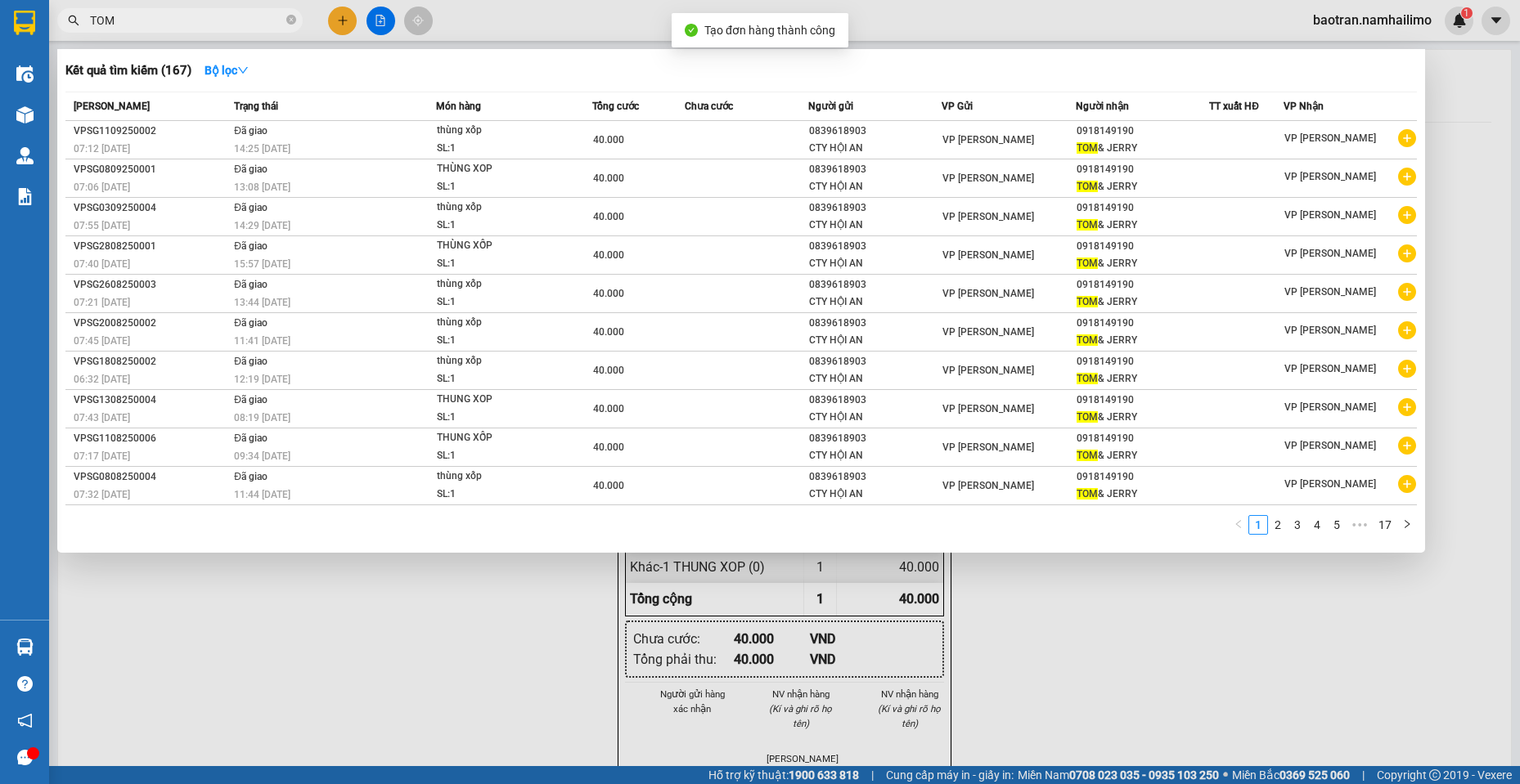
drag, startPoint x: 833, startPoint y: 672, endPoint x: 832, endPoint y: 450, distance: 222.0
click at [832, 669] on div at bounding box center [760, 392] width 1520 height 784
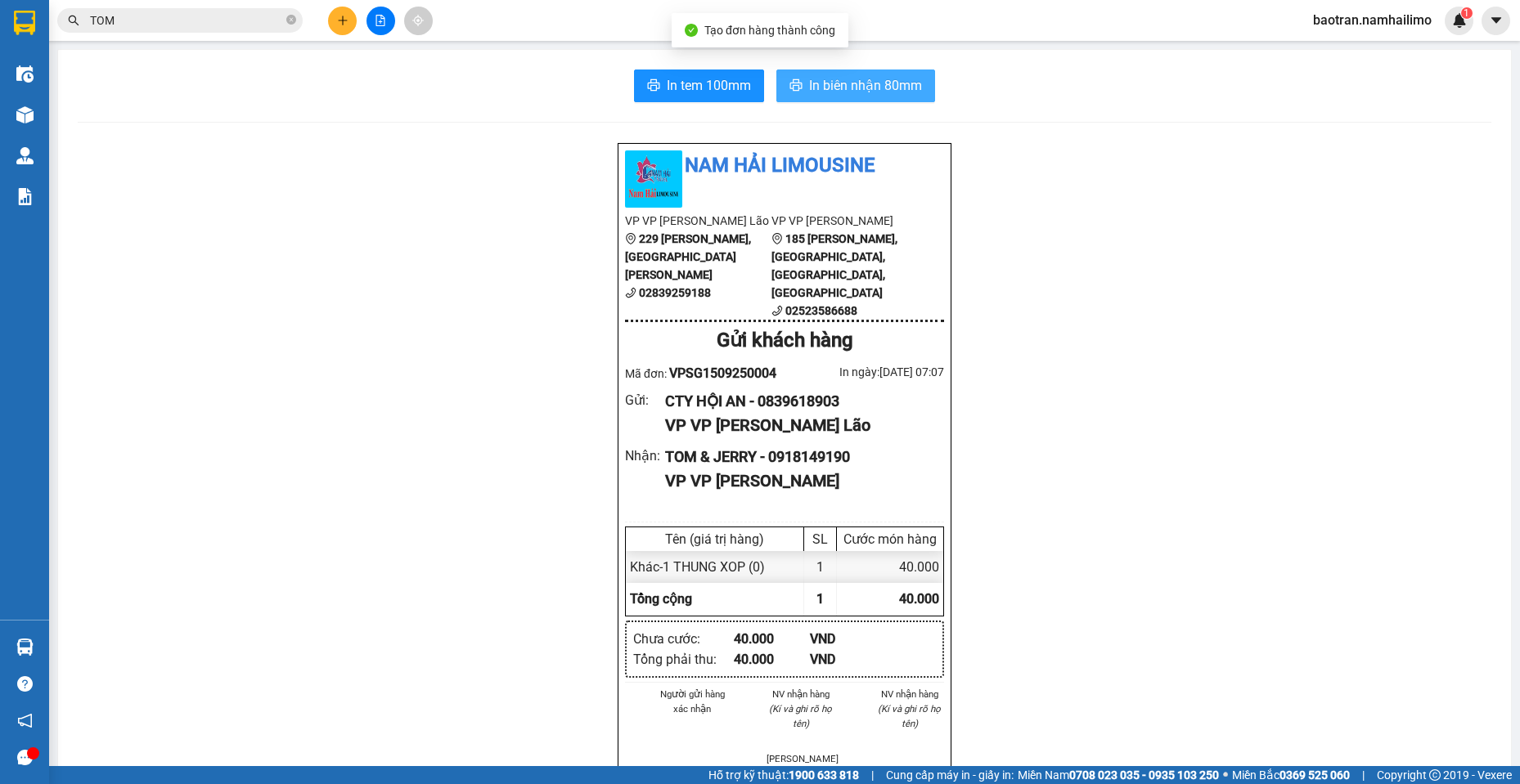
click at [872, 84] on span "In biên nhận 80mm" at bounding box center [866, 84] width 113 height 20
